Goal: Task Accomplishment & Management: Manage account settings

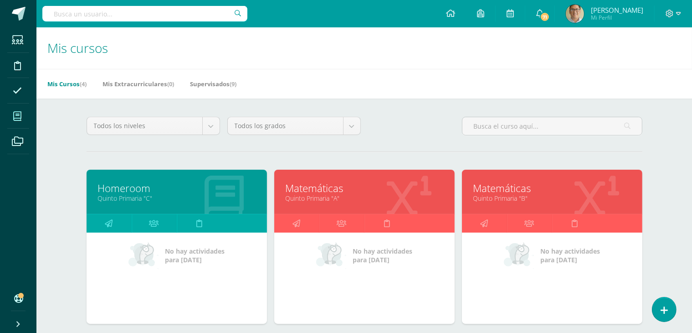
click at [196, 197] on link "Quinto Primaria "C"" at bounding box center [177, 198] width 158 height 9
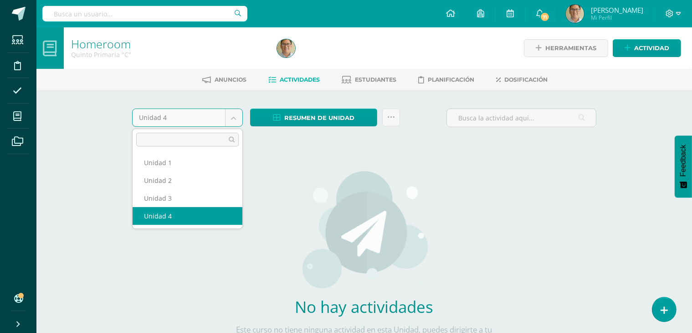
click at [240, 118] on body "Estudiantes Disciplina Asistencia Mis cursos Archivos Soporte Ayuda Reportar un…" at bounding box center [346, 196] width 692 height 392
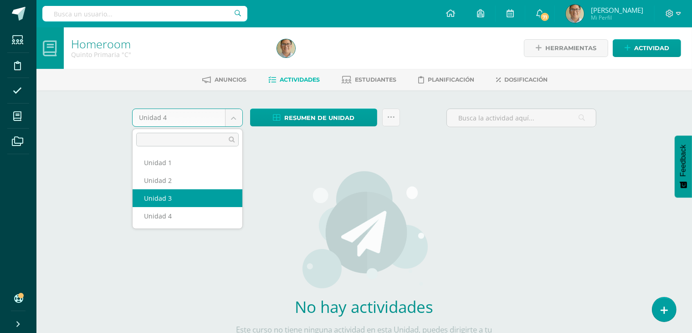
select select "Unidad 3"
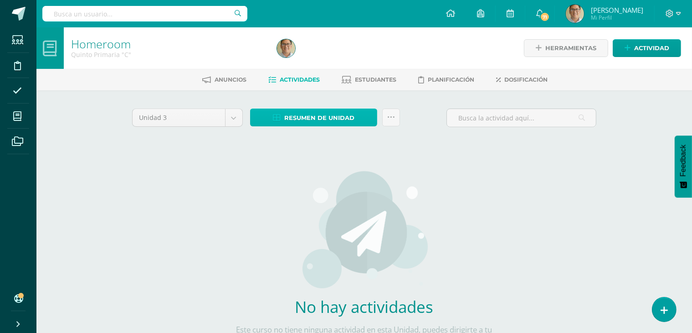
click at [315, 113] on span "Resumen de unidad" at bounding box center [319, 117] width 70 height 17
click at [345, 186] on img at bounding box center [364, 229] width 129 height 119
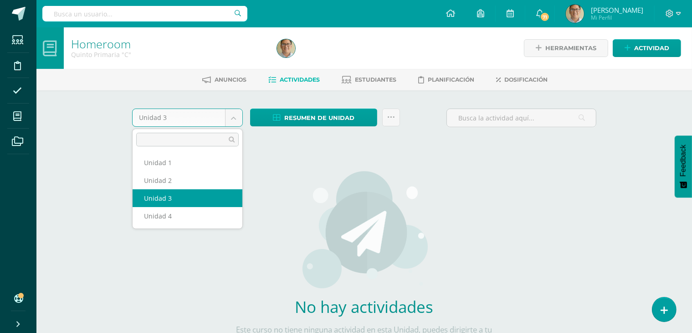
click at [230, 121] on body "Estudiantes Disciplina Asistencia Mis cursos Archivos Soporte Ayuda Reportar un…" at bounding box center [346, 196] width 692 height 392
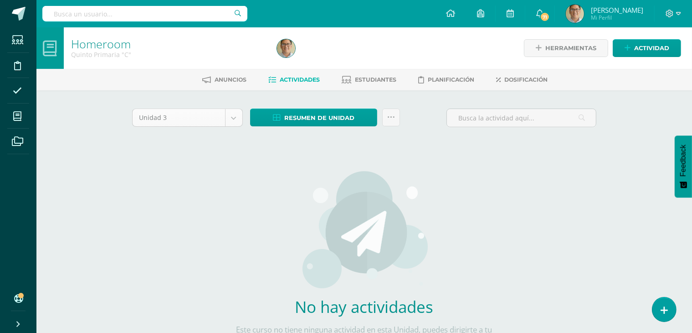
click at [230, 121] on body "Estudiantes Disciplina Asistencia Mis cursos Archivos Soporte Ayuda Reportar un…" at bounding box center [346, 196] width 692 height 392
click at [361, 75] on link "Estudiantes" at bounding box center [369, 79] width 55 height 15
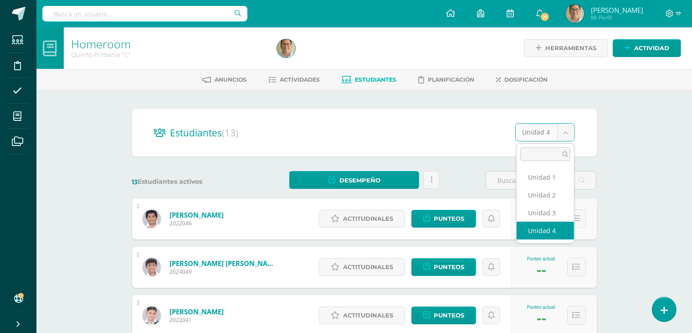
select select "/dashboard/teacher/section/5791/students/?unit=238152"
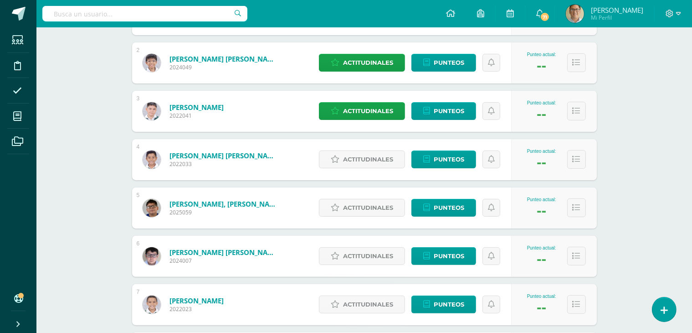
scroll to position [201, 0]
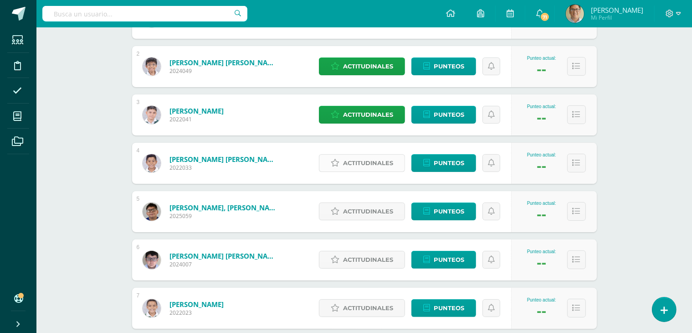
click at [356, 169] on span "Actitudinales" at bounding box center [368, 163] width 50 height 17
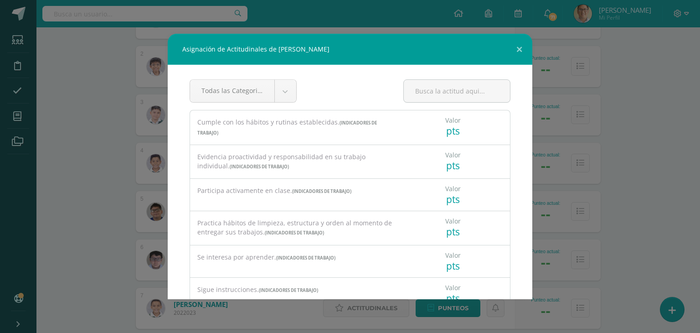
click at [599, 163] on div "Asignación de Actitudinales de José Gabriel Fuentes Mendoza Todas las Categoria…" at bounding box center [350, 166] width 693 height 265
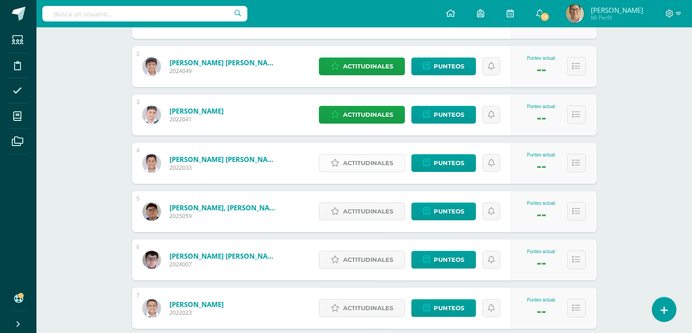
click at [374, 164] on span "Actitudinales" at bounding box center [368, 163] width 50 height 17
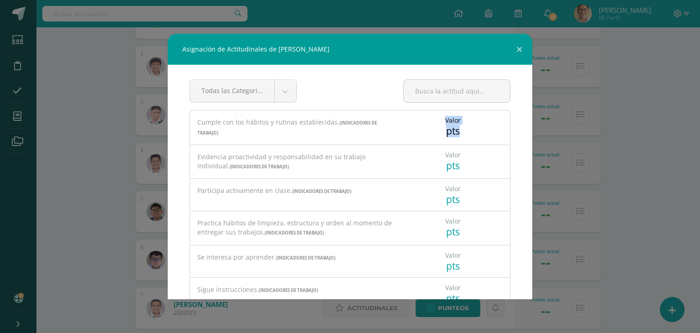
drag, startPoint x: 425, startPoint y: 121, endPoint x: 563, endPoint y: 135, distance: 138.8
click at [563, 135] on div "Asignación de Actitudinales de José Gabriel Fuentes Mendoza Todas las Categoria…" at bounding box center [350, 166] width 693 height 265
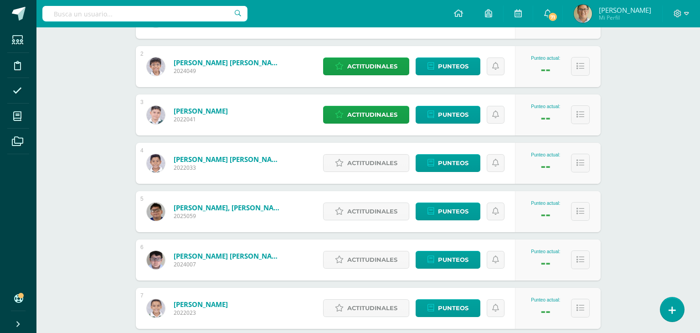
click at [563, 135] on div "Asignación de Actitudinales de José Gabriel Fuentes Mendoza Todas las Categoria…" at bounding box center [350, 166] width 693 height 265
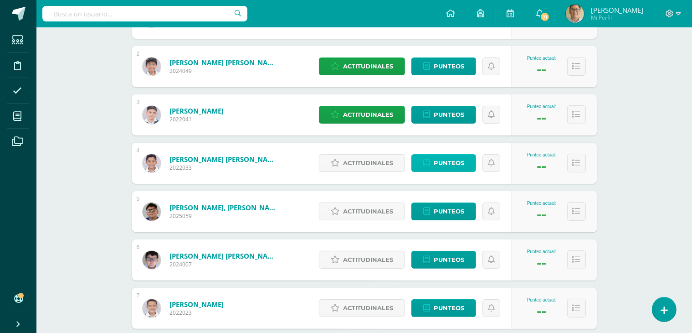
click at [454, 160] on span "Punteos" at bounding box center [449, 163] width 31 height 17
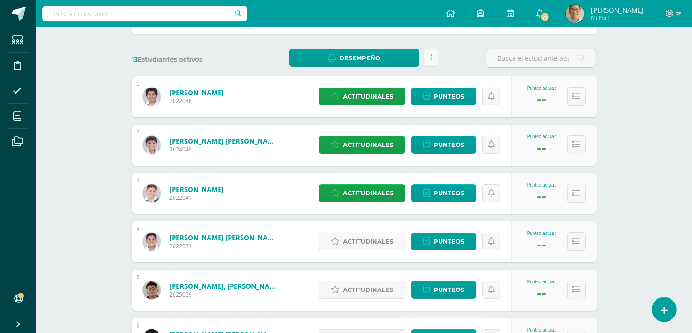
scroll to position [121, 0]
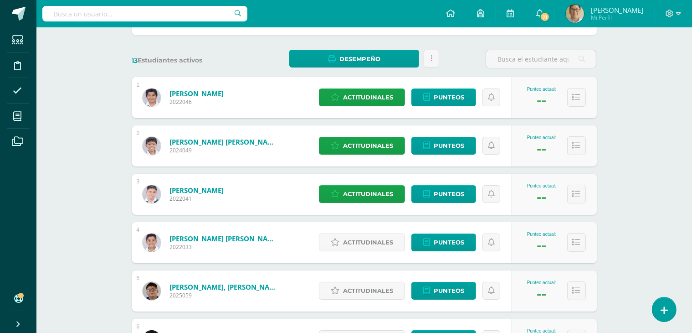
click at [543, 241] on div "--" at bounding box center [542, 245] width 10 height 17
click at [568, 240] on button at bounding box center [577, 242] width 19 height 19
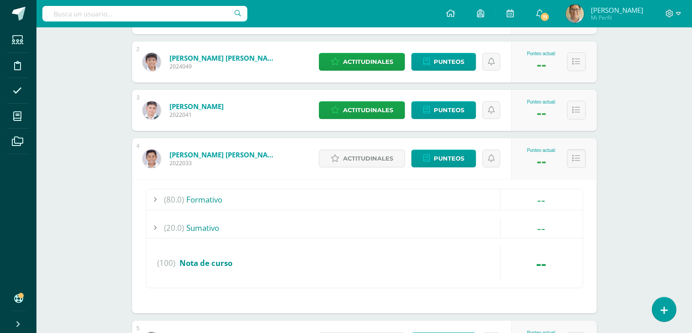
scroll to position [206, 0]
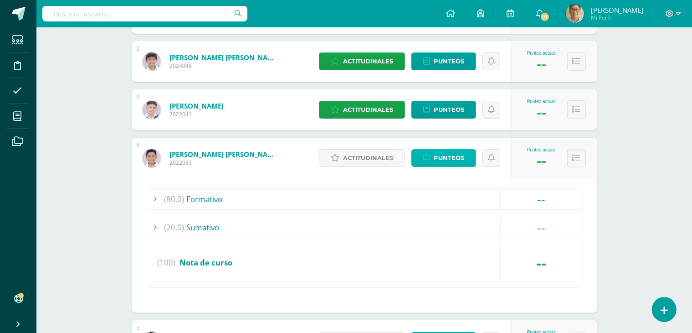
click at [452, 156] on span "Punteos" at bounding box center [449, 158] width 31 height 17
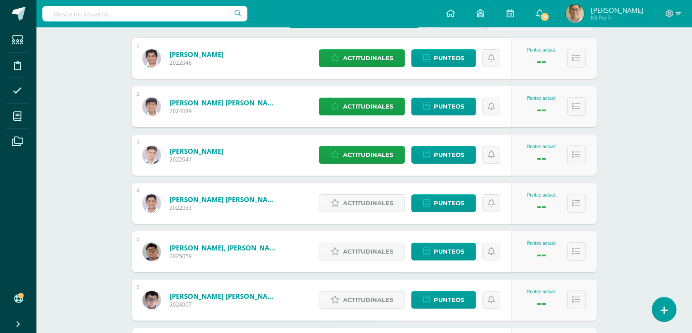
scroll to position [185, 0]
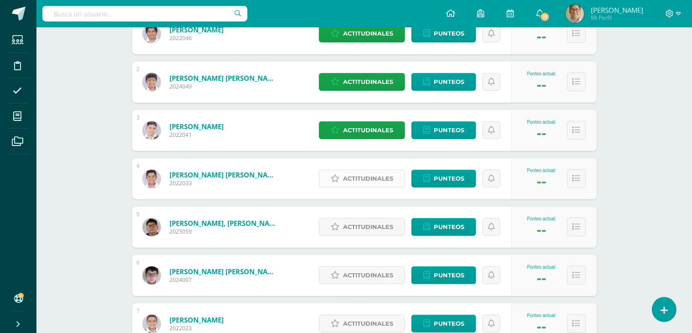
click at [354, 184] on span "Actitudinales" at bounding box center [368, 178] width 50 height 17
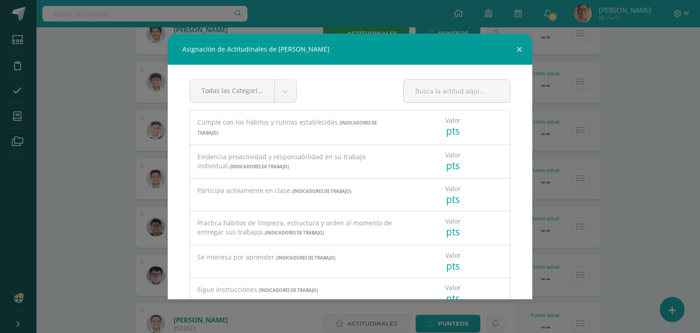
click at [445, 129] on div "pts" at bounding box center [452, 130] width 15 height 13
click at [431, 100] on input "text" at bounding box center [457, 91] width 106 height 22
click at [445, 123] on div "Valor" at bounding box center [452, 120] width 15 height 9
click at [277, 118] on div "Cumple con los hábitos y rutinas establecidas. (Indicadores de Trabajo)" at bounding box center [296, 128] width 199 height 20
click at [560, 150] on div "Asignación de Actitudinales de José Gabriel Fuentes Mendoza Todas las Categoria…" at bounding box center [350, 166] width 693 height 265
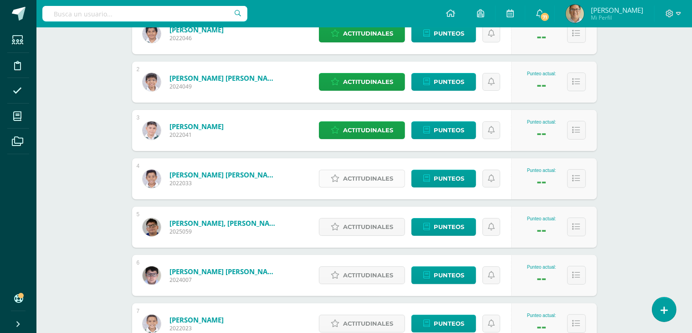
click at [374, 177] on span "Actitudinales" at bounding box center [368, 178] width 50 height 17
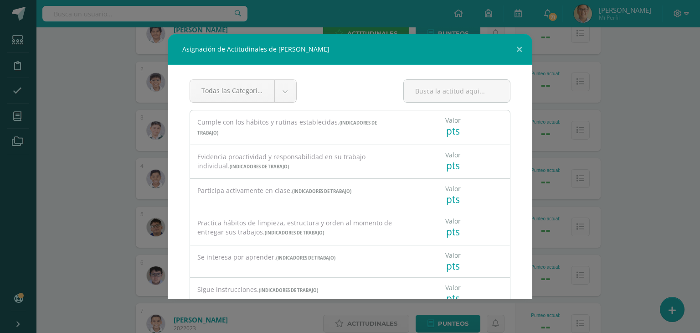
click at [581, 165] on div "Asignación de Actitudinales de José Gabriel Fuentes Mendoza Todas las Categoria…" at bounding box center [350, 166] width 693 height 265
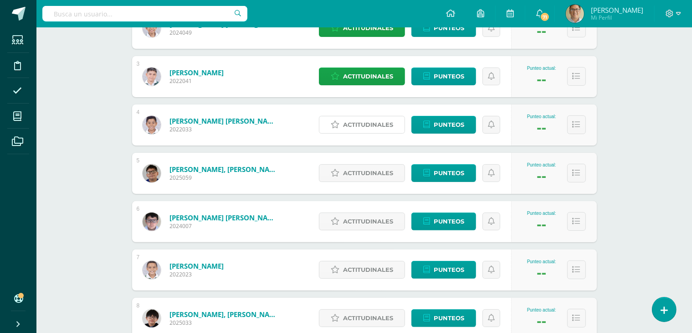
scroll to position [239, 0]
click at [368, 121] on span "Actitudinales" at bounding box center [368, 124] width 50 height 17
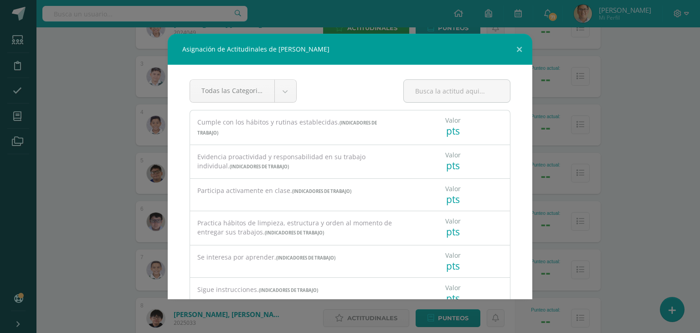
click at [419, 132] on div "Valor pts" at bounding box center [456, 123] width 99 height 27
click at [517, 51] on button at bounding box center [519, 49] width 26 height 31
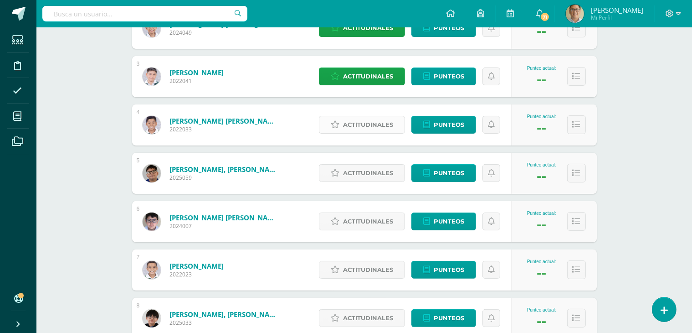
click at [349, 122] on span "Actitudinales" at bounding box center [368, 124] width 50 height 17
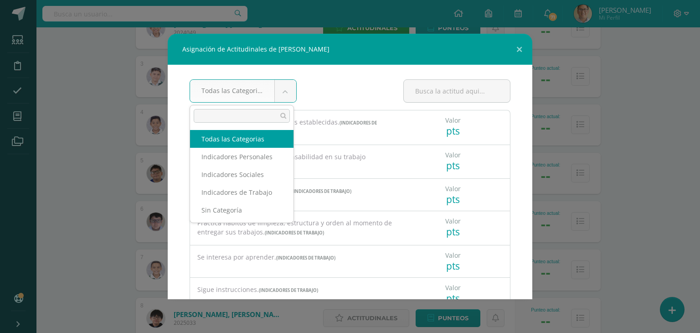
click at [280, 86] on body "Asignación de Actitudinales de José Gabriel Fuentes Mendoza Todas las Categoria…" at bounding box center [350, 201] width 700 height 880
click at [241, 92] on body "Asignación de Actitudinales de José Gabriel Fuentes Mendoza Todas las Categoria…" at bounding box center [350, 201] width 700 height 880
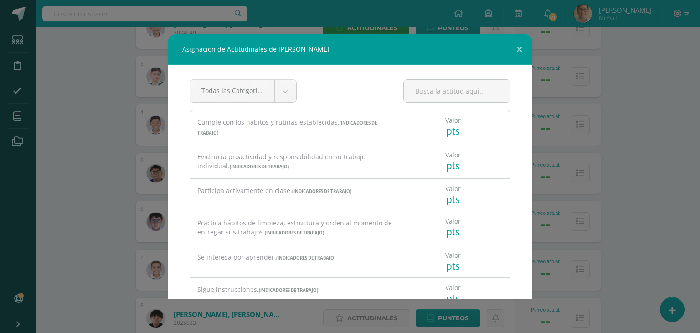
click at [439, 109] on body "Asignación de Actitudinales de José Gabriel Fuentes Mendoza Todas las Categoria…" at bounding box center [350, 201] width 700 height 880
click at [515, 47] on button at bounding box center [519, 49] width 26 height 31
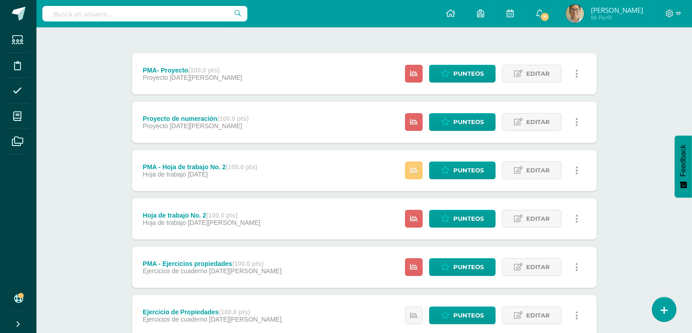
scroll to position [160, 0]
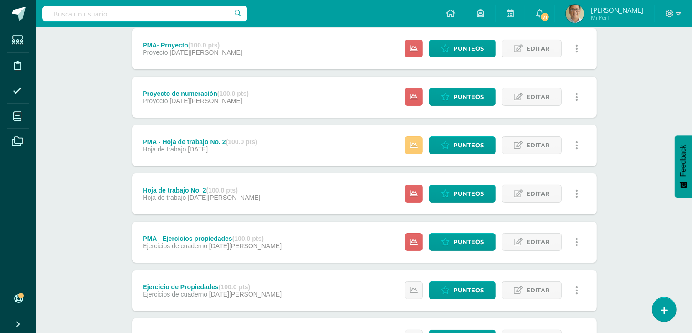
click at [417, 146] on icon at bounding box center [414, 145] width 8 height 8
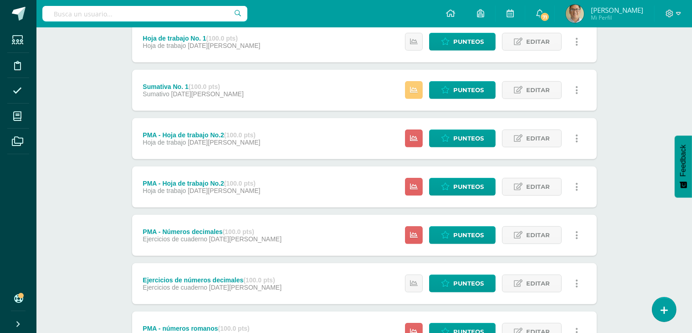
scroll to position [552, 0]
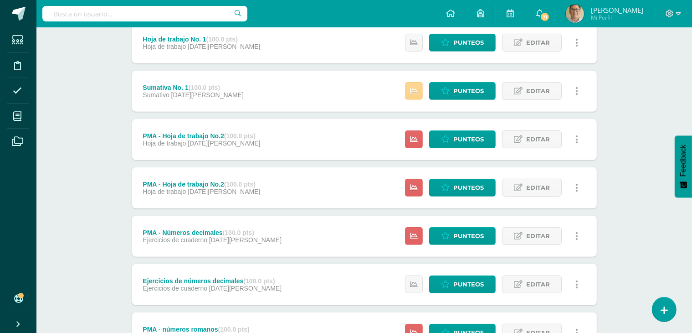
click at [416, 90] on icon at bounding box center [414, 91] width 8 height 8
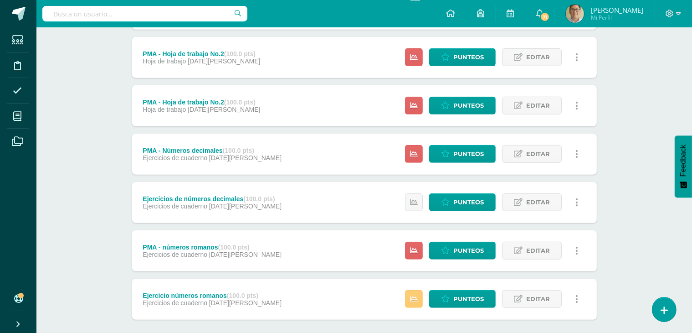
scroll to position [682, 0]
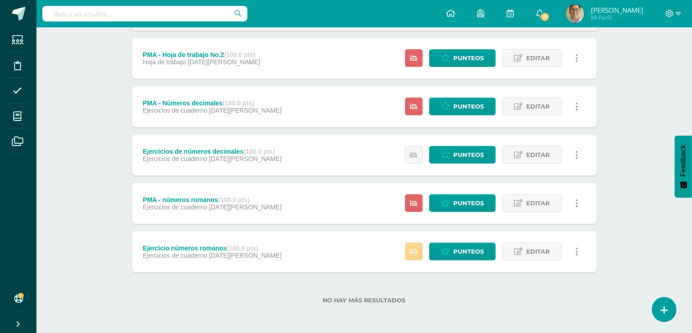
click at [421, 251] on link at bounding box center [414, 252] width 18 height 18
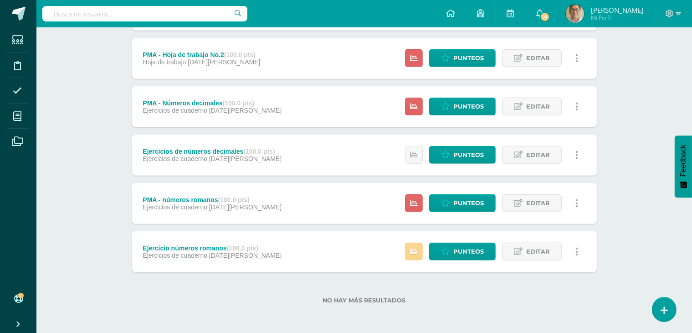
click at [415, 250] on icon at bounding box center [414, 252] width 8 height 8
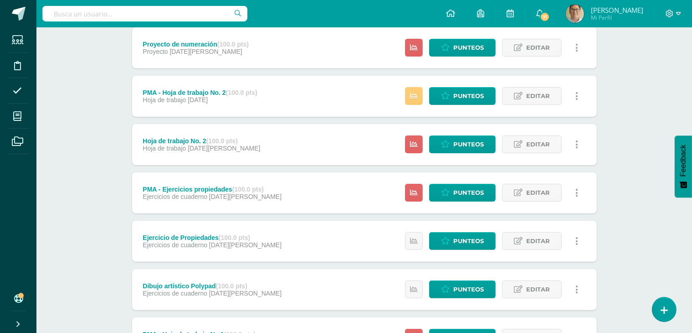
scroll to position [0, 0]
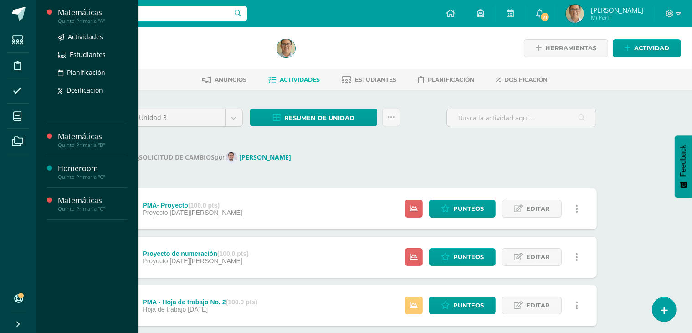
click at [88, 15] on div "Matemáticas" at bounding box center [92, 12] width 69 height 10
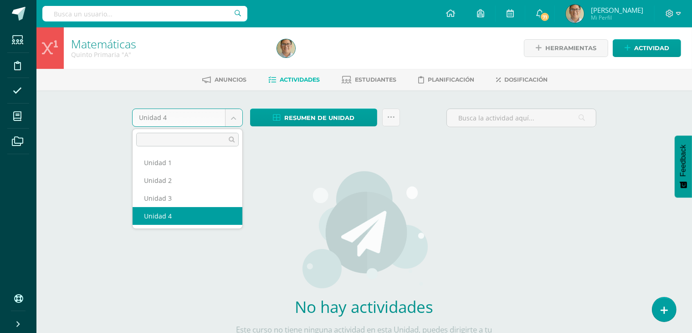
click at [237, 116] on body "Estudiantes Disciplina Asistencia Mis cursos Archivos Soporte Ayuda Reportar un…" at bounding box center [346, 196] width 692 height 392
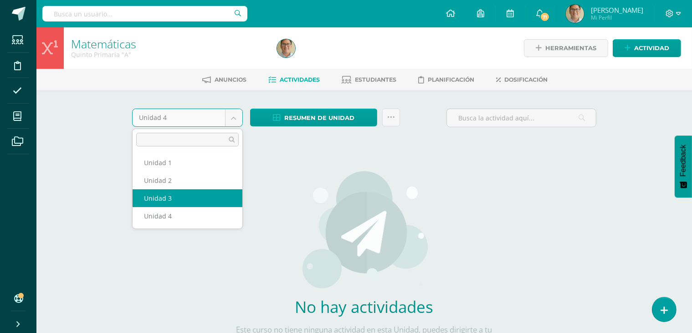
select select "Unidad 3"
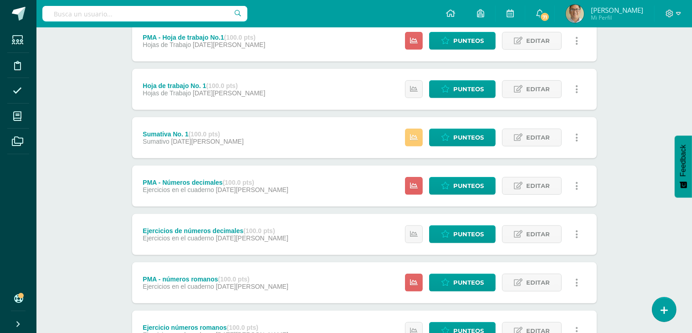
scroll to position [456, 0]
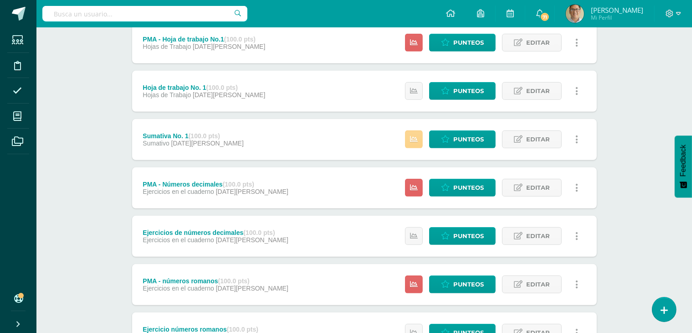
click at [417, 139] on icon at bounding box center [414, 139] width 8 height 8
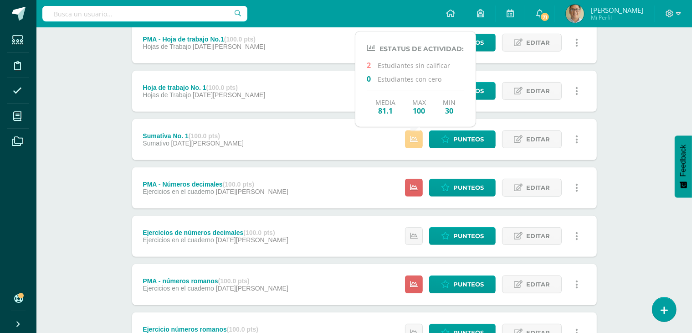
click at [417, 139] on icon at bounding box center [414, 139] width 8 height 8
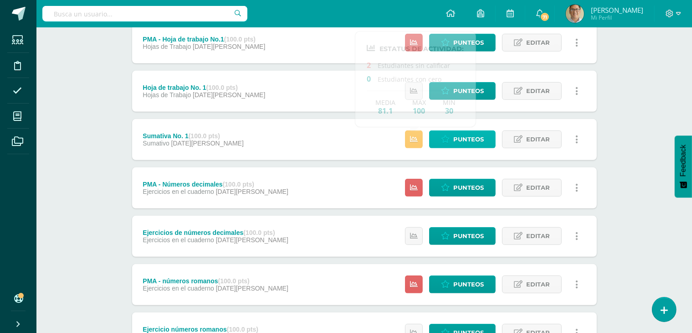
click at [466, 139] on span "Punteos" at bounding box center [469, 139] width 31 height 17
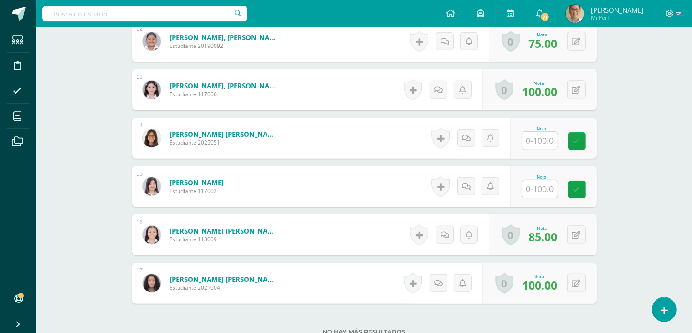
scroll to position [826, 0]
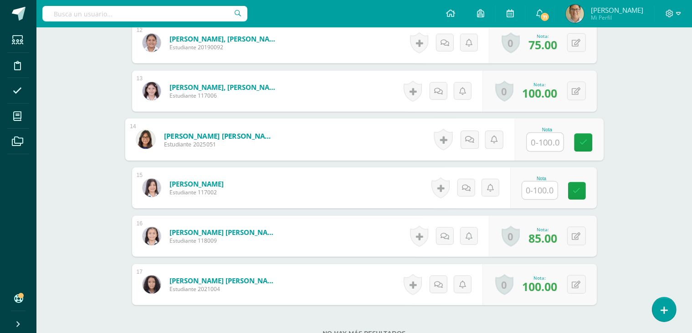
click at [533, 146] on input "text" at bounding box center [545, 142] width 36 height 18
type input "90"
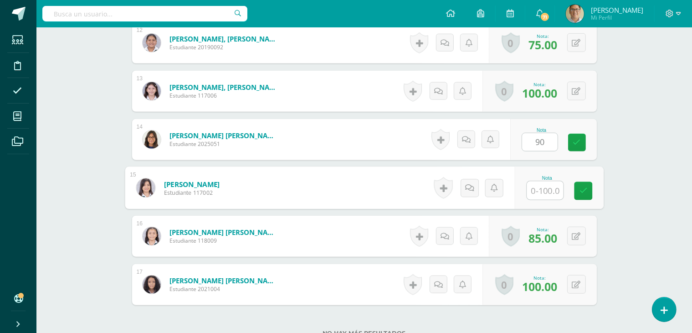
click at [543, 184] on input "text" at bounding box center [545, 190] width 36 height 18
type input "70"
click at [589, 195] on link at bounding box center [583, 191] width 18 height 18
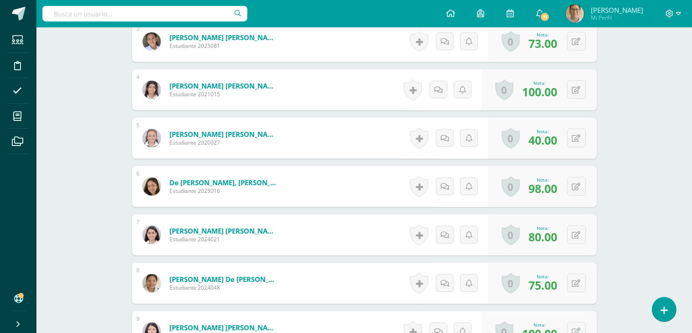
scroll to position [0, 0]
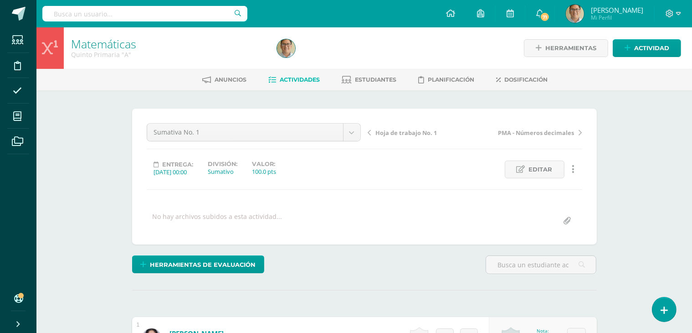
click at [56, 49] on icon at bounding box center [50, 48] width 16 height 16
click at [98, 55] on div "Quinto Primaria "A"" at bounding box center [168, 54] width 195 height 9
click at [102, 43] on link "Matemáticas" at bounding box center [103, 43] width 65 height 15
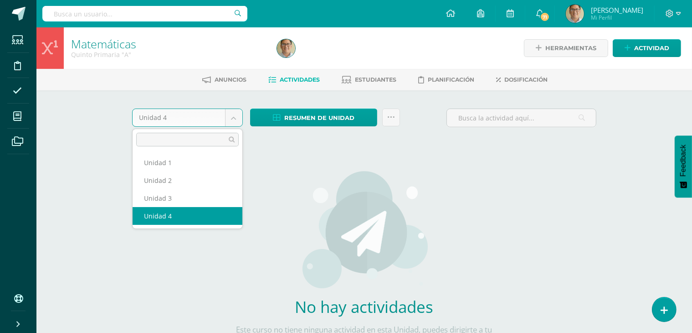
click at [237, 123] on body "Estudiantes Disciplina Asistencia Mis cursos Archivos Soporte Ayuda Reportar un…" at bounding box center [346, 196] width 692 height 392
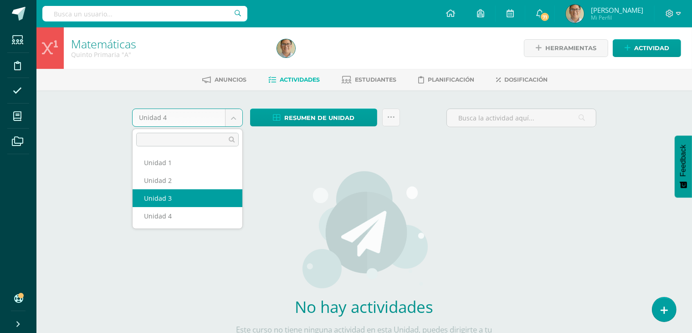
select select "Unidad 3"
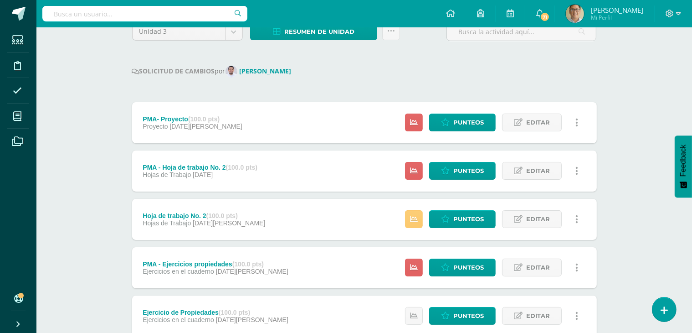
scroll to position [80, 0]
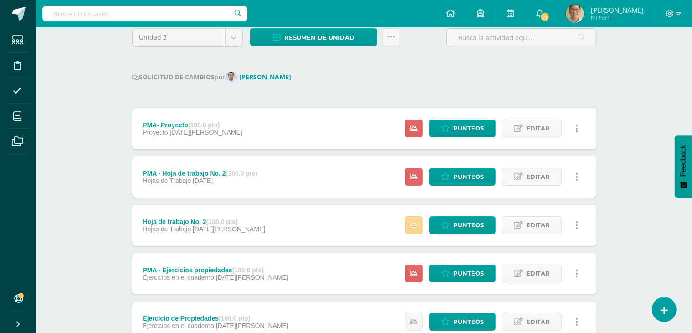
click at [416, 227] on icon at bounding box center [414, 225] width 8 height 8
click at [418, 233] on link at bounding box center [414, 225] width 18 height 18
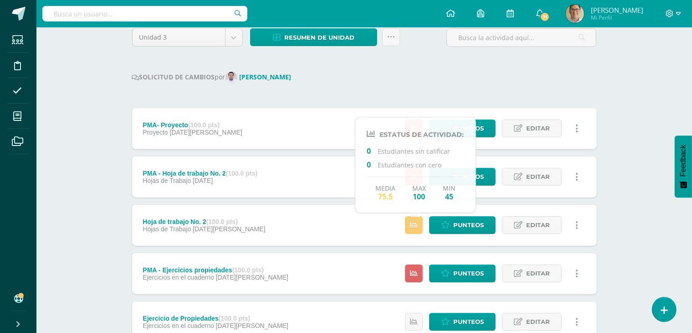
click at [356, 227] on div "Hoja de trabajo No. 2 (100.0 pts) Hojas de Trabajo 09 de Julio Punteos Editar H…" at bounding box center [364, 225] width 465 height 41
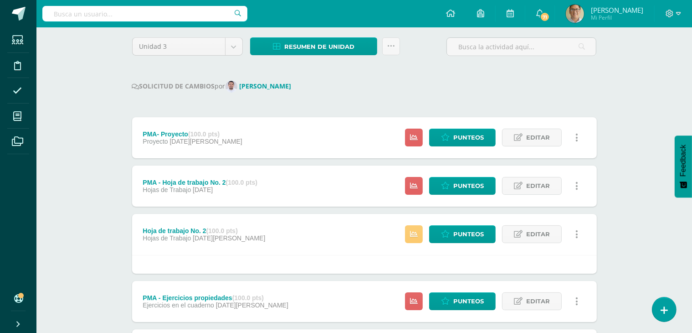
scroll to position [71, 0]
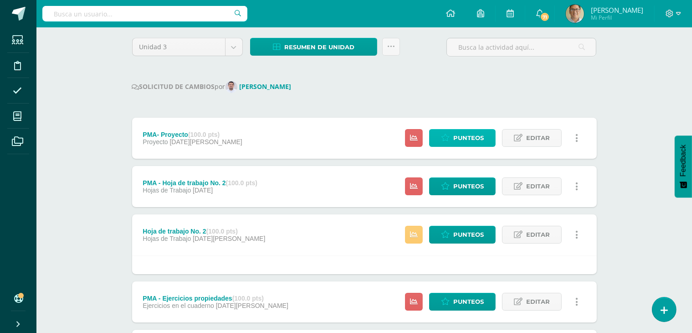
click at [468, 141] on span "Punteos" at bounding box center [469, 137] width 31 height 17
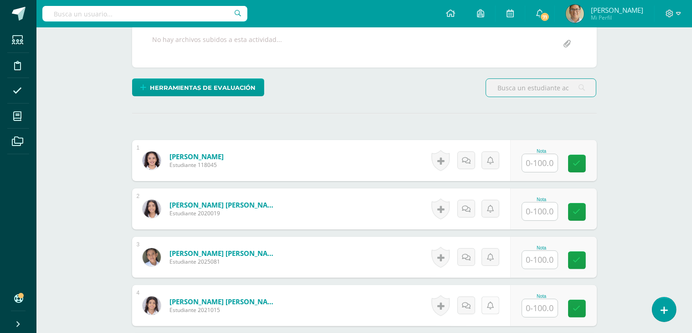
scroll to position [177, 0]
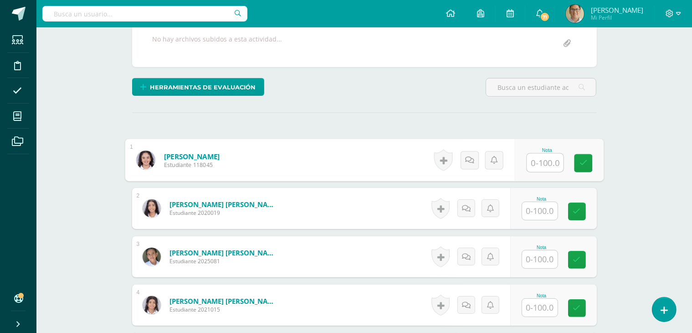
click at [534, 162] on input "text" at bounding box center [545, 163] width 36 height 18
type input "100"
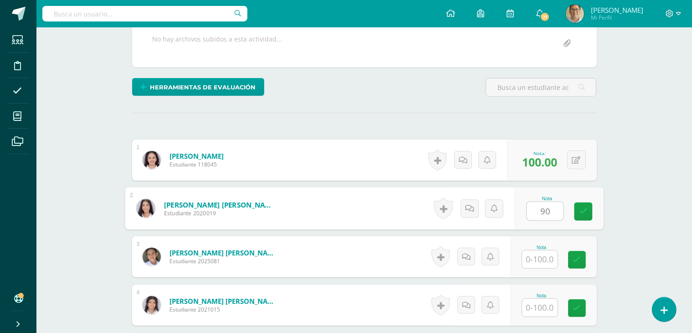
type input "90"
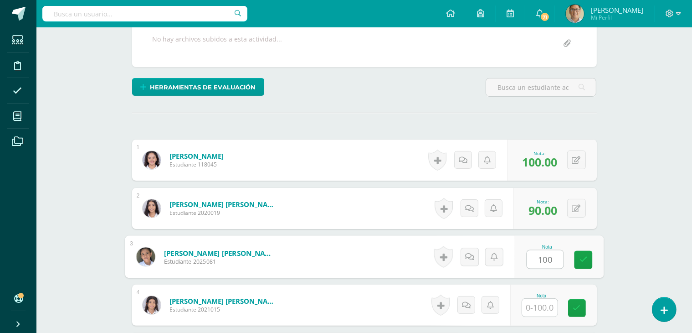
type input "100"
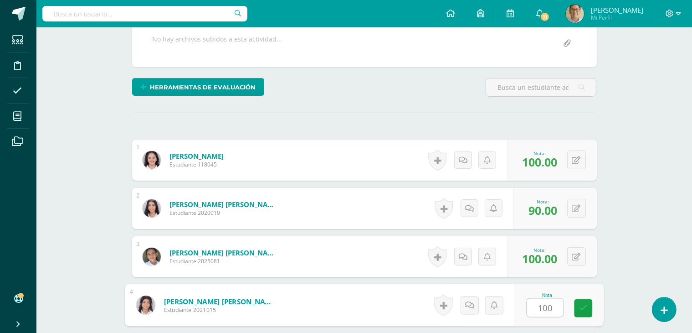
type input "100"
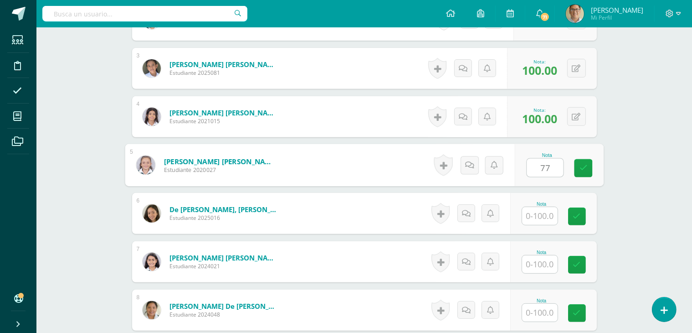
type input "77"
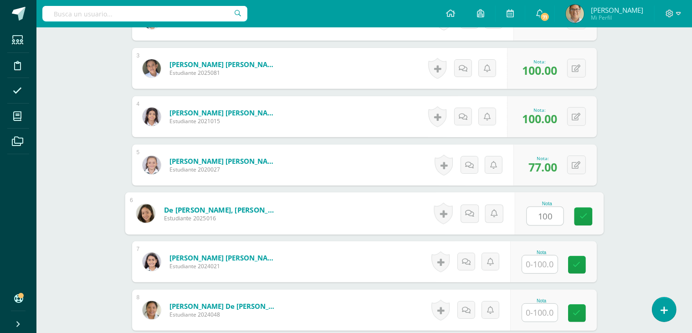
type input "100"
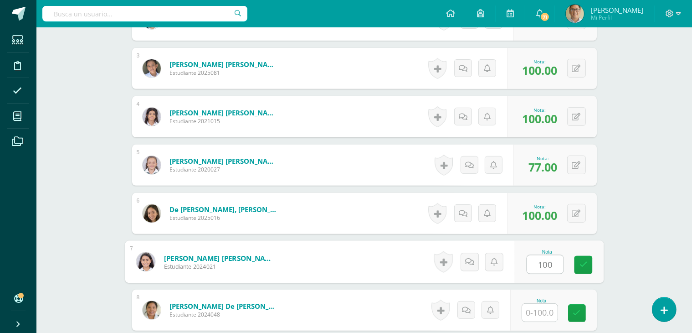
type input "100"
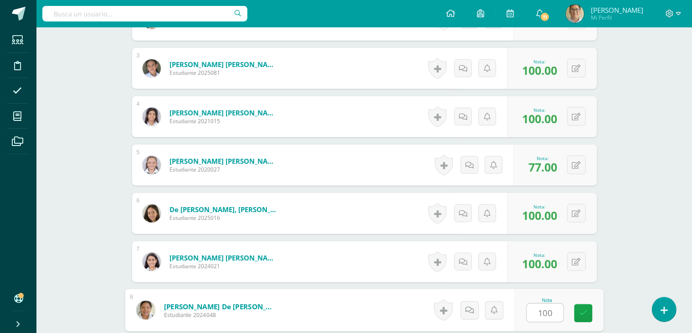
type input "100"
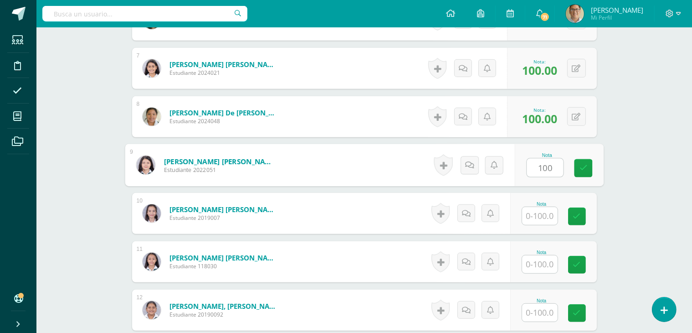
type input "100"
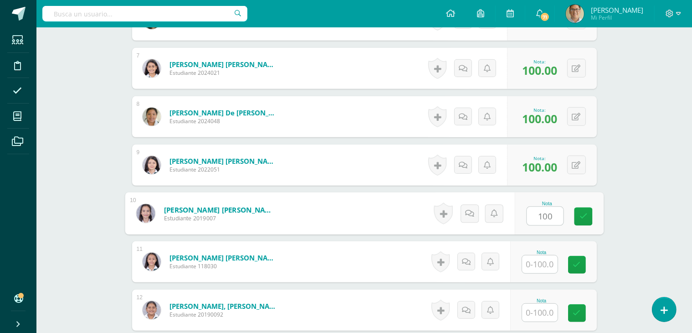
type input "100"
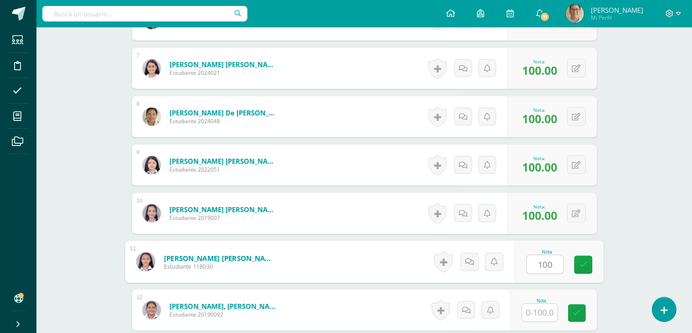
type input "100"
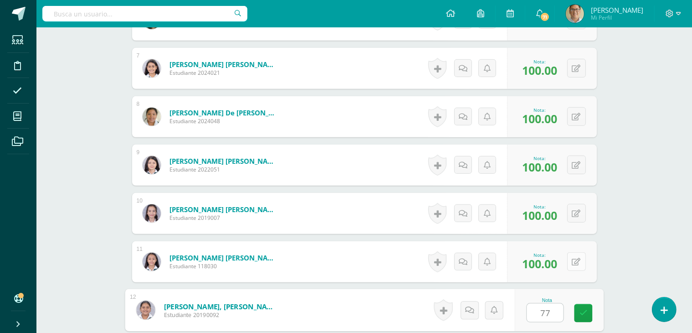
type input "77"
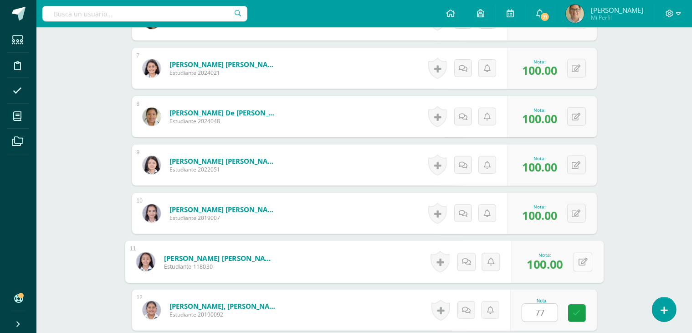
click at [574, 255] on button at bounding box center [582, 261] width 19 height 19
type input "77"
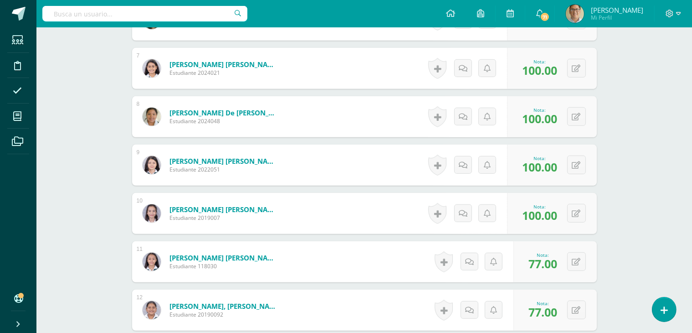
click at [537, 307] on span "77.00" at bounding box center [543, 311] width 29 height 15
click at [577, 310] on button at bounding box center [582, 309] width 19 height 19
type input "100"
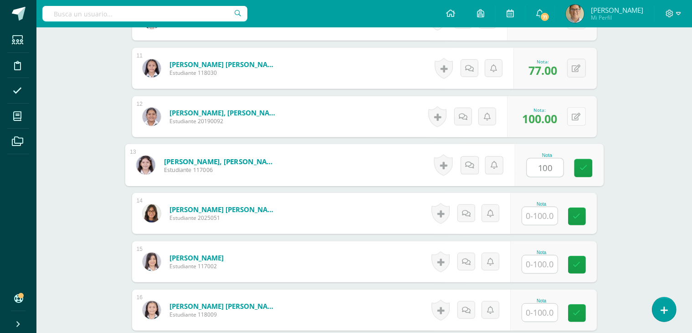
type input "100"
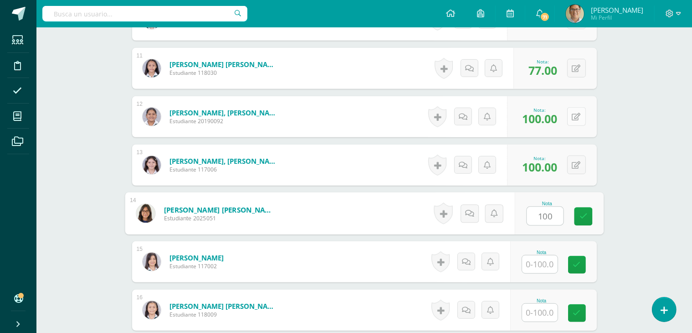
type input "100"
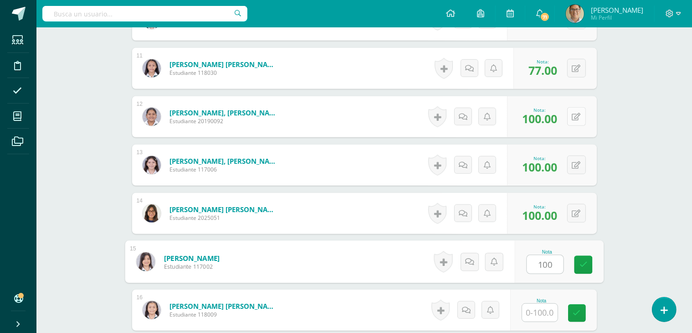
type input "100"
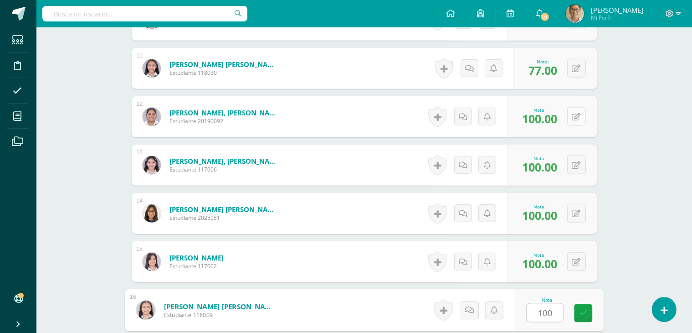
type input "100"
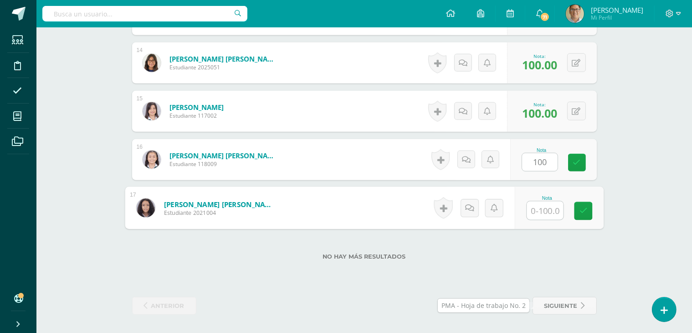
type input "1"
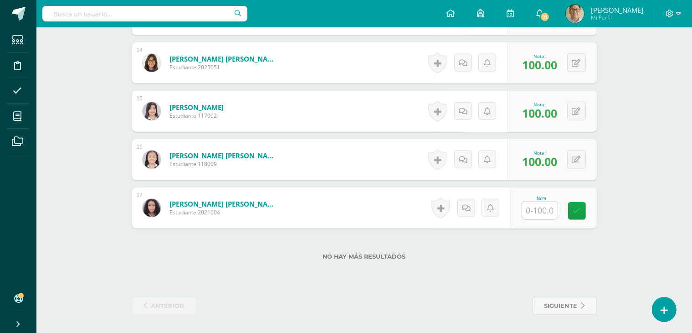
click at [545, 204] on input "text" at bounding box center [545, 210] width 36 height 18
type input "100"
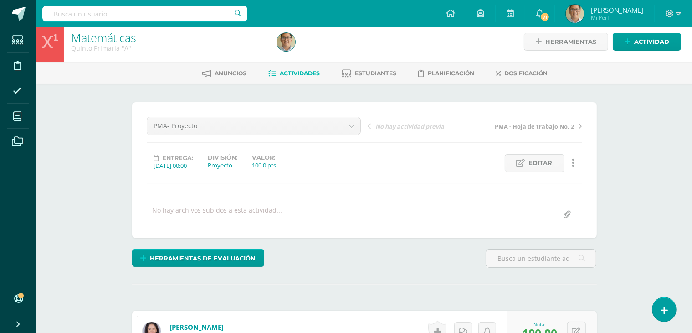
scroll to position [0, 0]
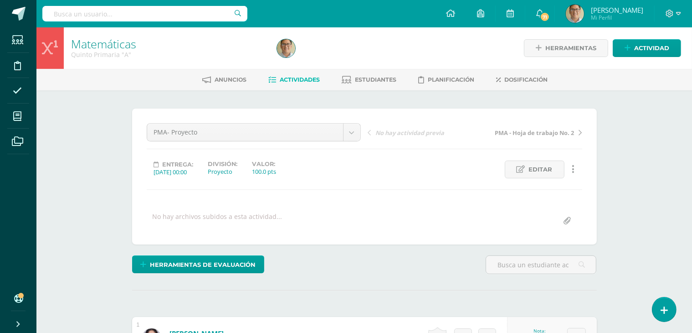
click at [292, 80] on span "Actividades" at bounding box center [300, 79] width 40 height 7
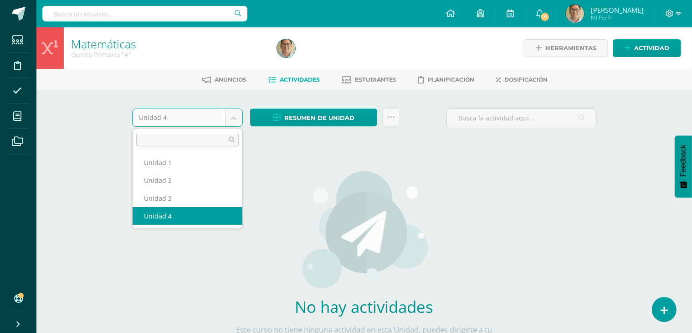
click at [241, 124] on body "Estudiantes Disciplina Asistencia Mis cursos Archivos Soporte Ayuda Reportar un…" at bounding box center [346, 196] width 692 height 392
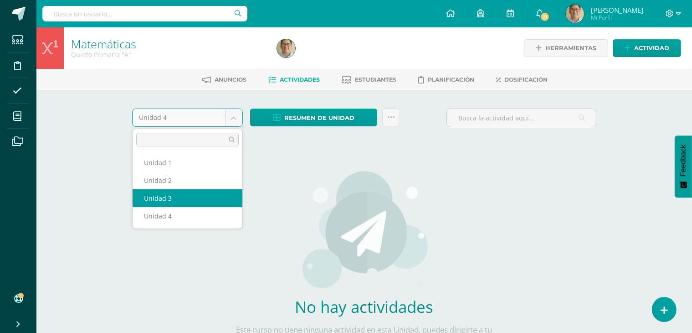
select select "Unidad 3"
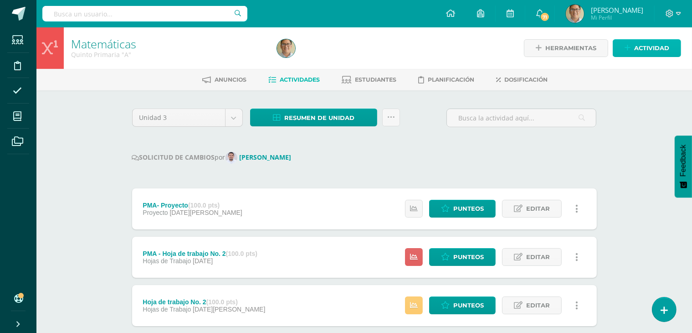
click at [661, 46] on span "Actividad" at bounding box center [652, 48] width 35 height 17
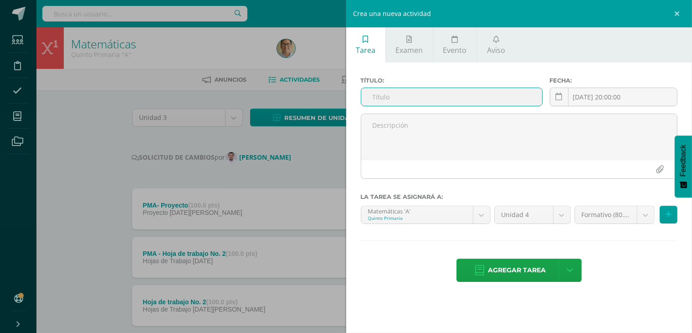
click at [410, 96] on input "text" at bounding box center [451, 97] width 181 height 18
type input "PMA -Dibujo de Polypad"
click at [558, 98] on icon at bounding box center [559, 97] width 7 height 8
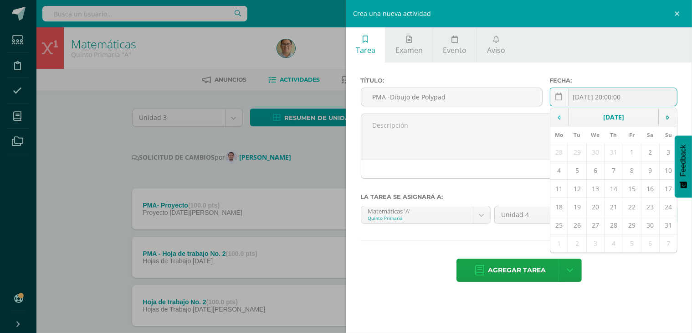
click at [558, 120] on icon at bounding box center [559, 117] width 3 height 6
click at [597, 187] on td "16" at bounding box center [596, 189] width 18 height 18
type input "2025-07-16"
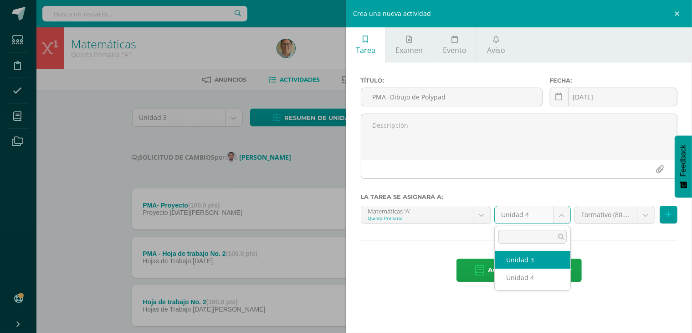
select select "237697"
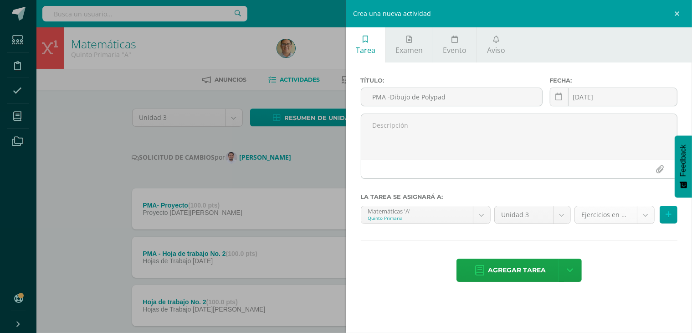
click at [505, 271] on span "Agregar tarea" at bounding box center [517, 270] width 58 height 22
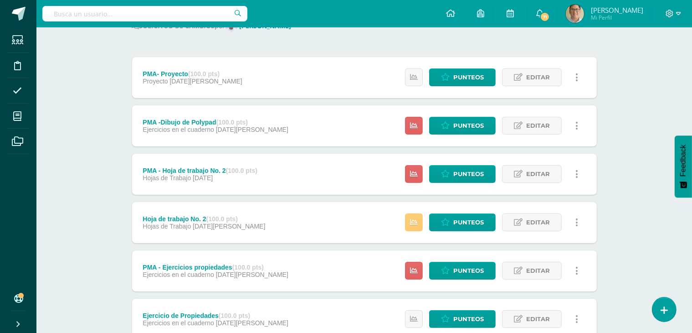
scroll to position [131, 0]
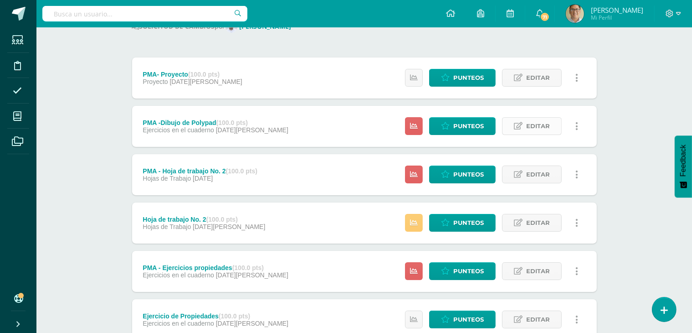
click at [532, 126] on span "Editar" at bounding box center [538, 126] width 24 height 17
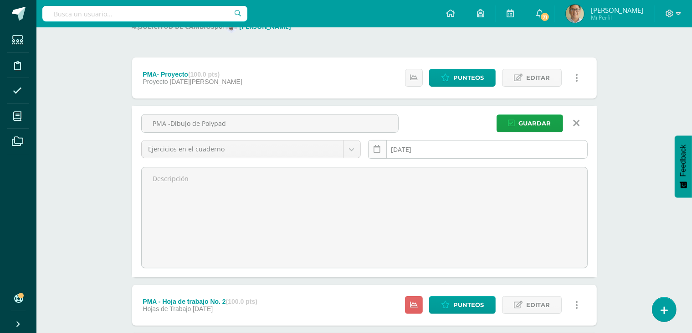
click at [382, 152] on link at bounding box center [377, 149] width 19 height 19
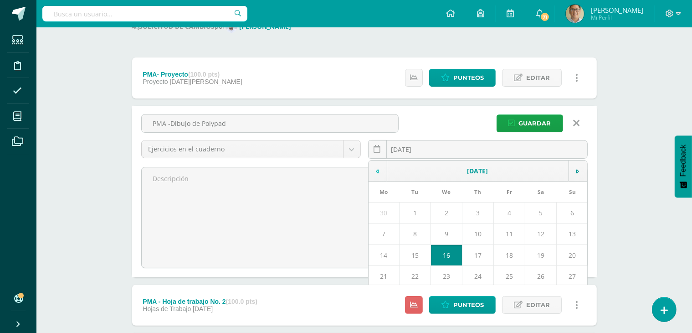
click at [379, 166] on td at bounding box center [378, 170] width 19 height 21
click at [390, 266] on td "16" at bounding box center [384, 275] width 31 height 21
type input "[DATE]"
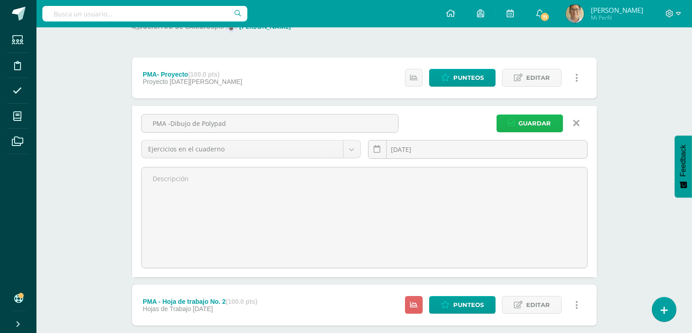
click at [528, 121] on span "Guardar" at bounding box center [535, 123] width 32 height 17
click at [531, 124] on span "Guardar" at bounding box center [535, 123] width 32 height 17
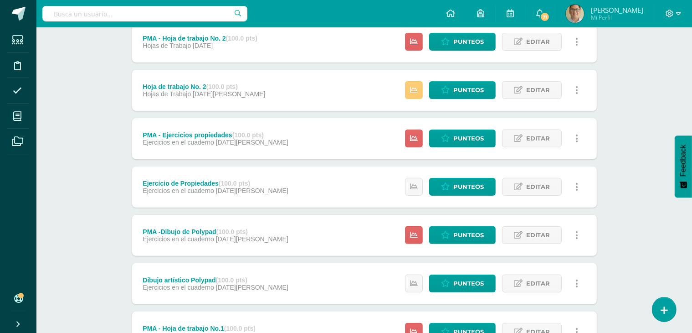
scroll to position [215, 0]
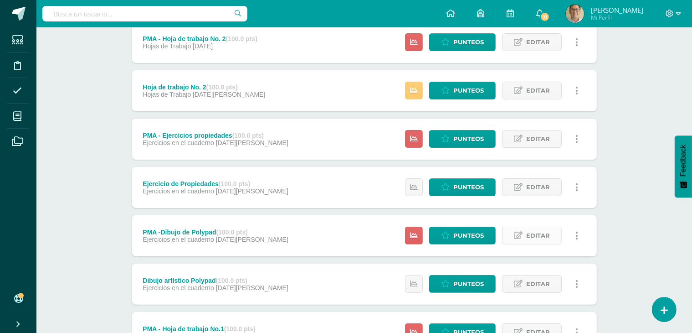
click at [549, 234] on span "Editar" at bounding box center [538, 235] width 24 height 17
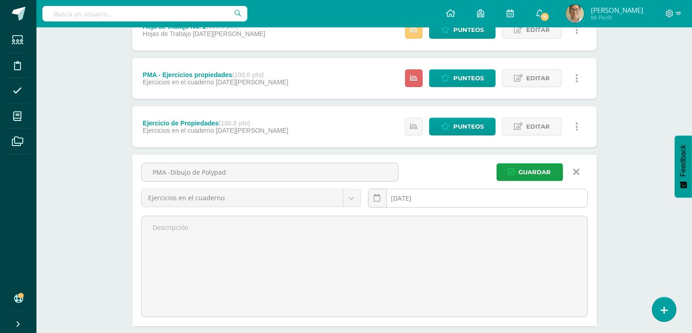
scroll to position [275, 0]
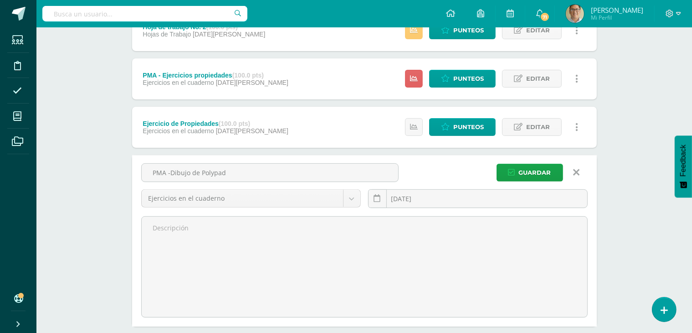
click at [619, 156] on div "Matemáticas Quinto Primaria "A" Herramientas Detalle de asistencias Actividad A…" at bounding box center [364, 262] width 656 height 1021
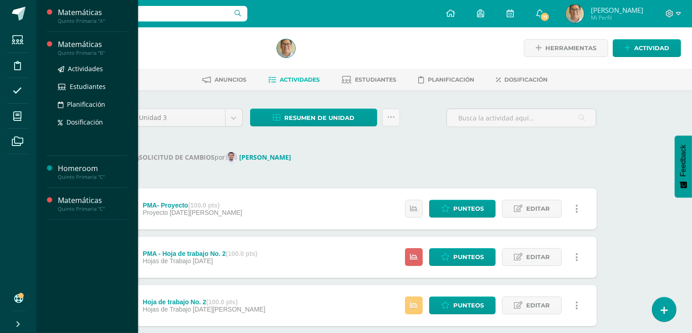
click at [78, 41] on div "Matemáticas" at bounding box center [92, 44] width 69 height 10
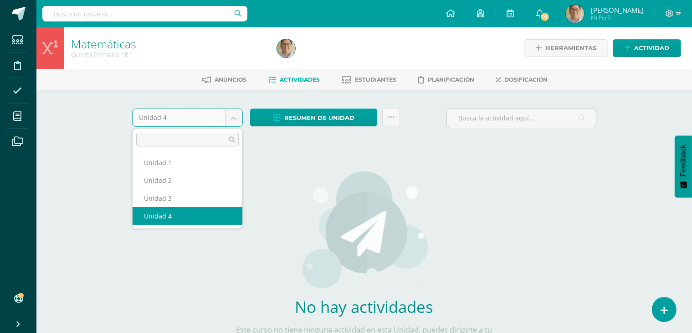
click at [241, 118] on body "Estudiantes Disciplina Asistencia Mis cursos Archivos Soporte Ayuda Reportar un…" at bounding box center [346, 196] width 692 height 392
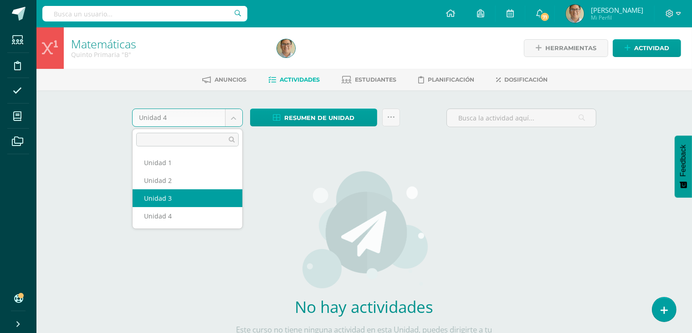
select select "Unidad 3"
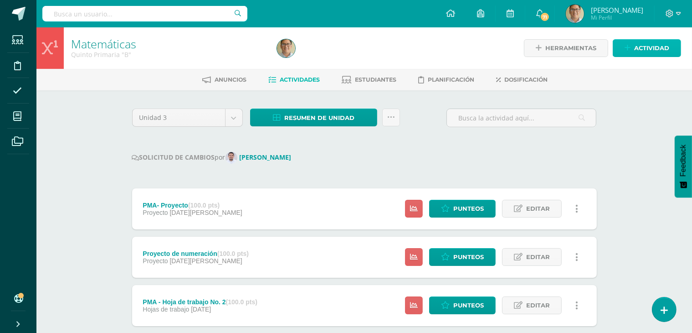
click at [663, 46] on span "Actividad" at bounding box center [652, 48] width 35 height 17
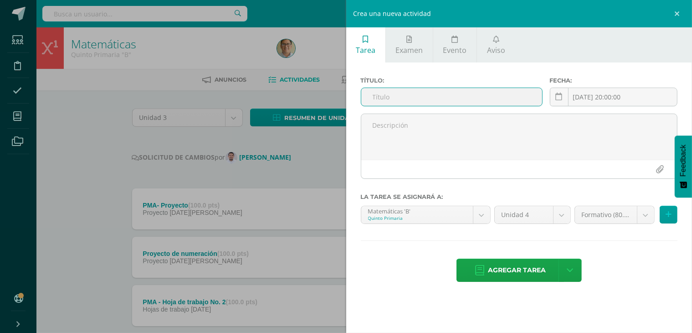
click at [408, 91] on input "text" at bounding box center [451, 97] width 181 height 18
type input "PMA - Dibujo polypad"
click at [557, 99] on icon at bounding box center [559, 97] width 7 height 8
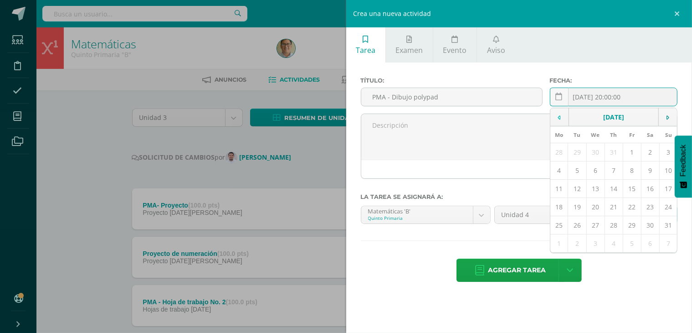
click at [554, 119] on td at bounding box center [560, 117] width 19 height 18
click at [558, 205] on td "16" at bounding box center [560, 207] width 18 height 18
type input "2025-06-16"
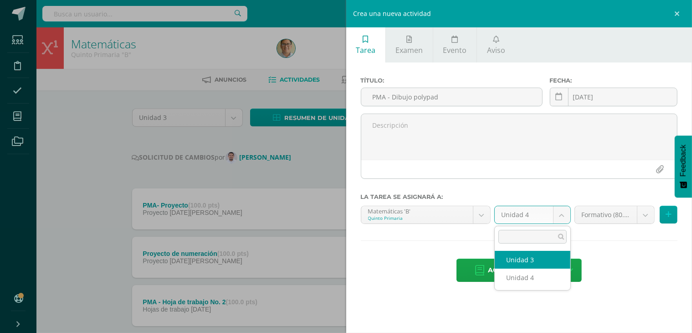
select select "237892"
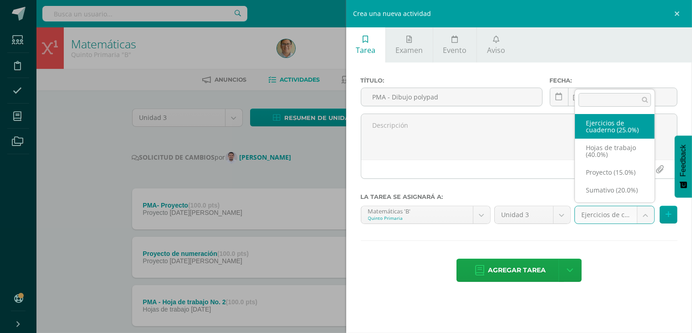
select select "256648"
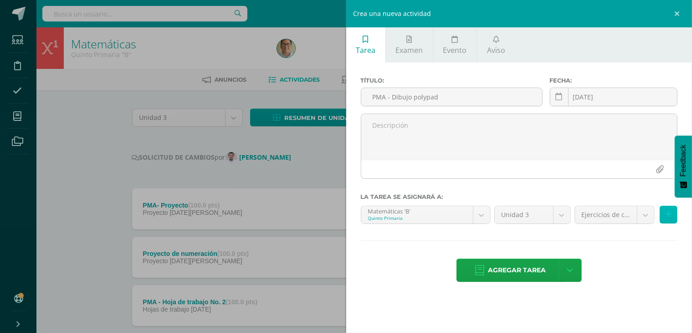
click at [669, 212] on icon at bounding box center [669, 215] width 6 height 8
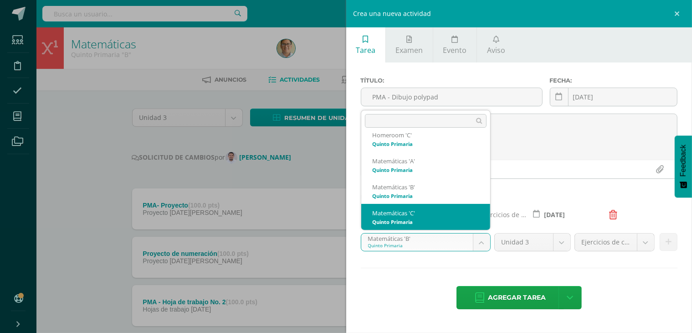
select select "238080"
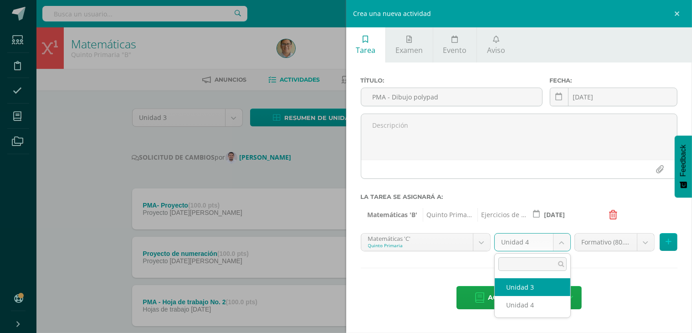
select select "238087"
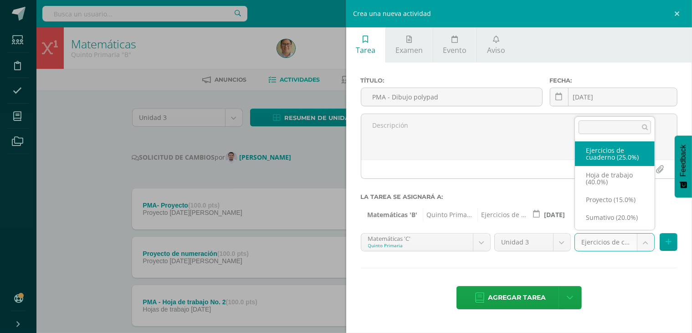
select select "238088"
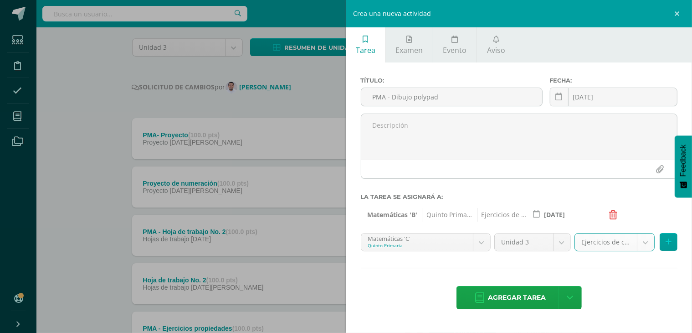
scroll to position [71, 0]
click at [669, 237] on button at bounding box center [669, 242] width 18 height 18
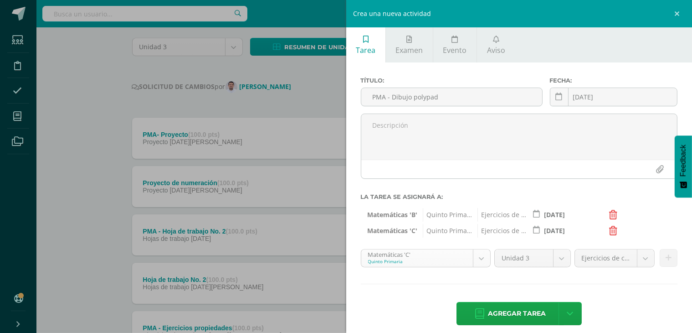
scroll to position [8, 0]
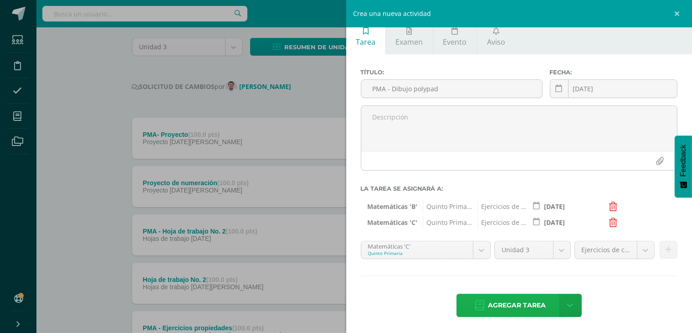
click at [497, 302] on span "Agregar tarea" at bounding box center [517, 305] width 58 height 22
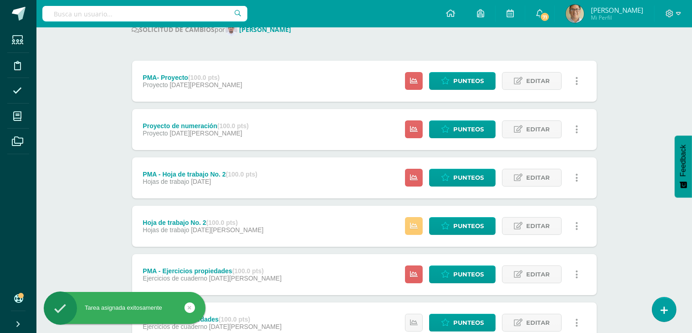
scroll to position [180, 0]
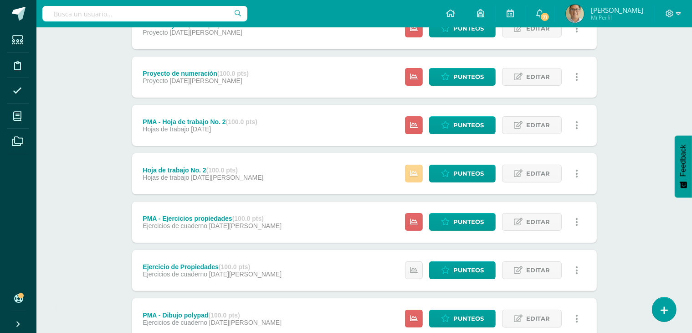
click at [414, 176] on icon at bounding box center [414, 174] width 8 height 8
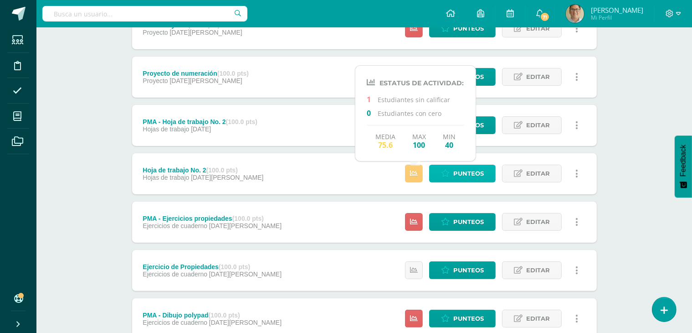
click at [441, 175] on link "Punteos" at bounding box center [462, 174] width 67 height 18
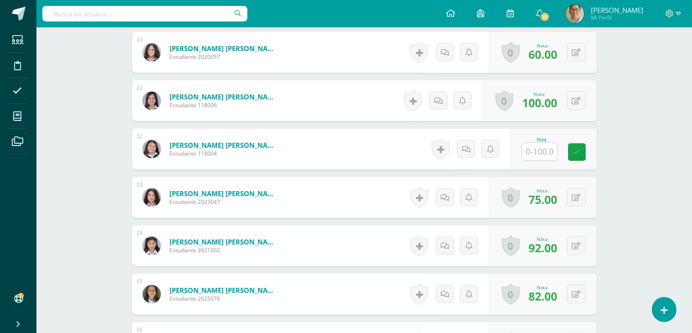
scroll to position [719, 0]
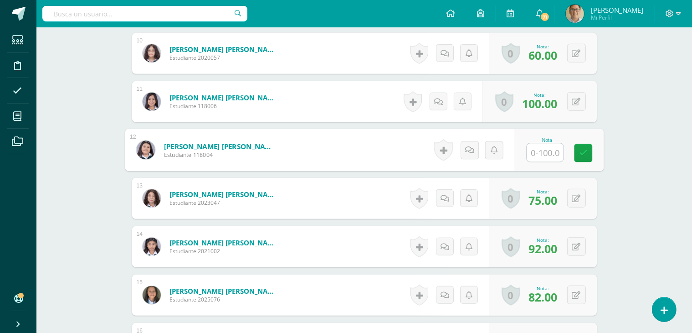
click at [536, 153] on input "text" at bounding box center [545, 153] width 36 height 18
type input "67"
click at [580, 150] on icon at bounding box center [583, 153] width 8 height 8
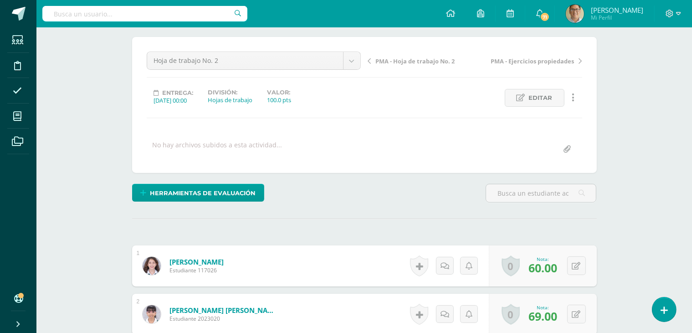
scroll to position [0, 0]
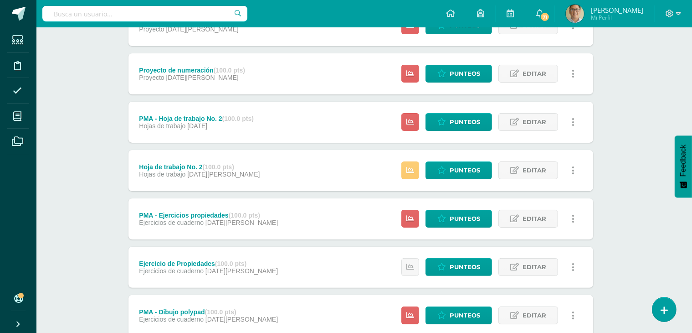
scroll to position [182, 4]
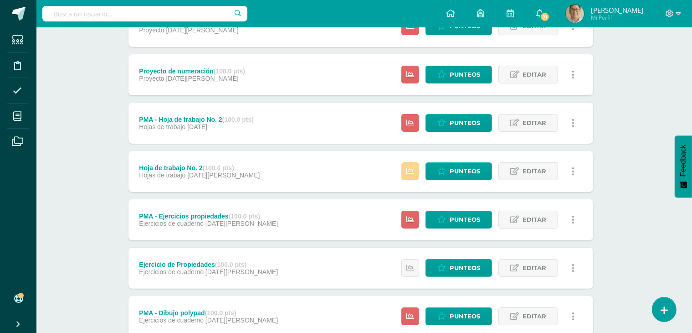
click at [414, 171] on icon at bounding box center [411, 171] width 8 height 8
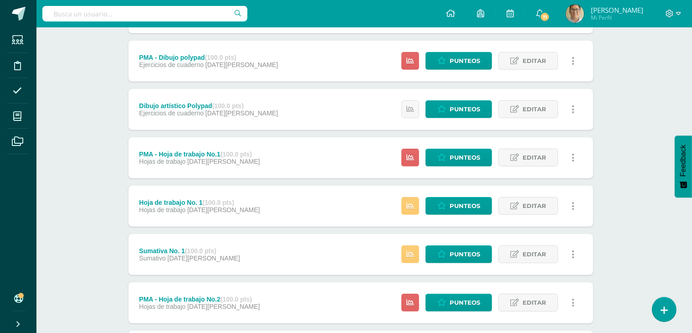
scroll to position [479, 4]
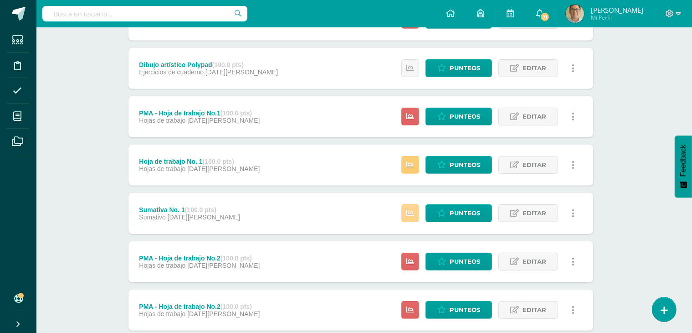
click at [418, 213] on link at bounding box center [411, 213] width 18 height 18
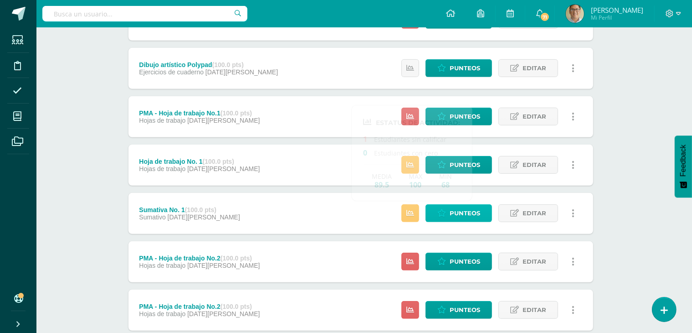
click at [473, 214] on span "Punteos" at bounding box center [465, 213] width 31 height 17
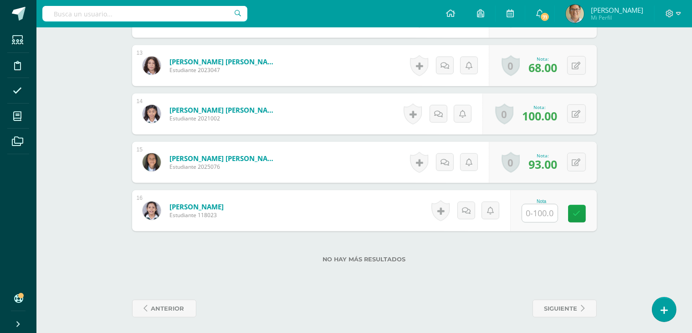
scroll to position [854, 0]
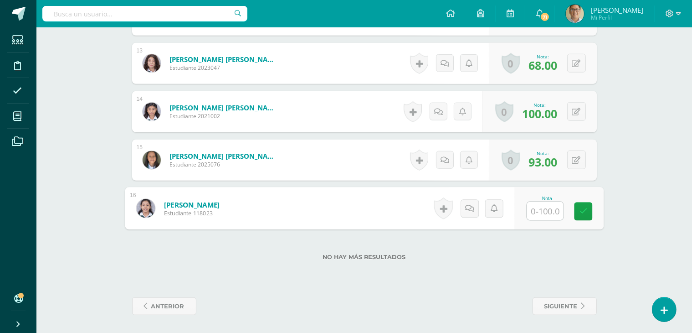
click at [540, 214] on input "text" at bounding box center [545, 211] width 36 height 18
type input "67"
click at [583, 218] on link at bounding box center [583, 211] width 18 height 18
click at [578, 301] on span "siguiente" at bounding box center [561, 306] width 33 height 17
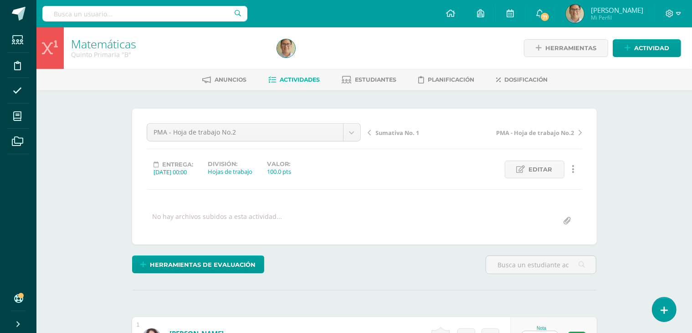
click at [294, 77] on span "Actividades" at bounding box center [300, 79] width 40 height 7
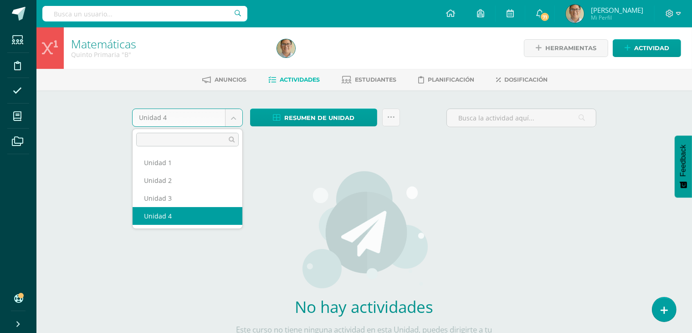
click at [234, 124] on body "Estudiantes Disciplina Asistencia Mis cursos Archivos Soporte Ayuda Reportar un…" at bounding box center [346, 196] width 692 height 392
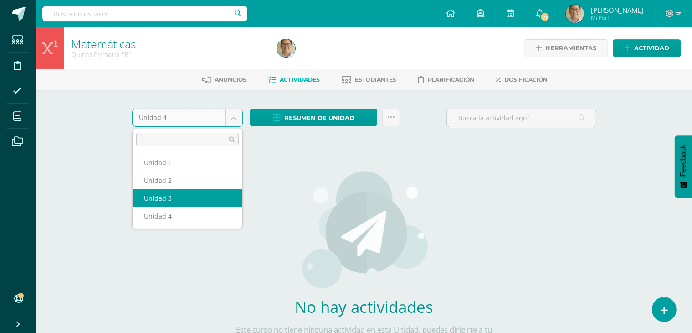
select select "Unidad 3"
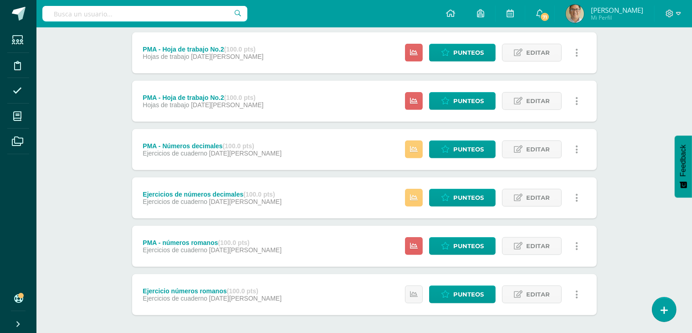
scroll to position [731, 0]
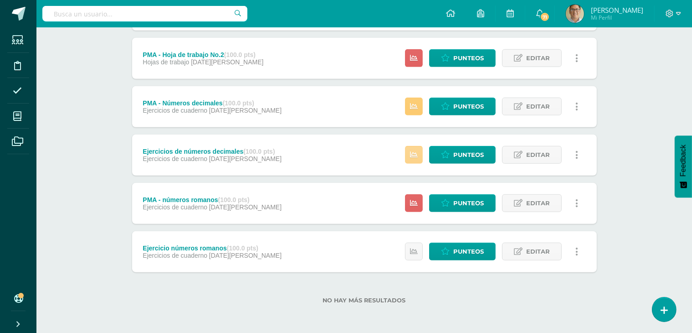
click at [416, 156] on icon at bounding box center [414, 155] width 8 height 8
click at [468, 153] on span "Punteos" at bounding box center [469, 154] width 31 height 17
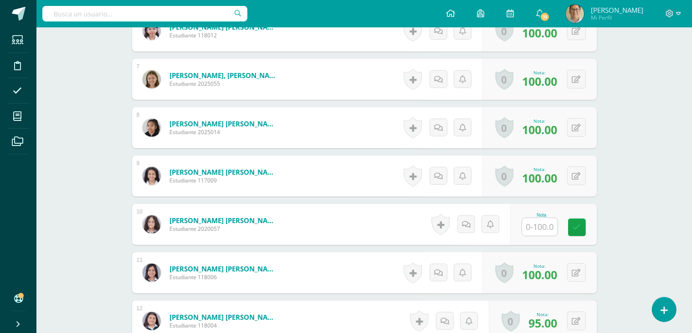
scroll to position [558, 0]
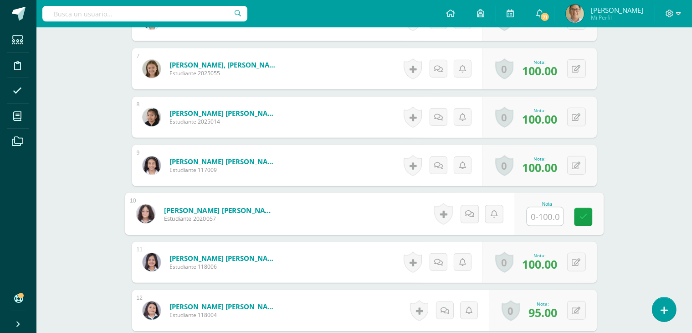
click at [536, 216] on input "text" at bounding box center [545, 216] width 36 height 18
type input "95"
click at [578, 221] on link at bounding box center [583, 217] width 18 height 18
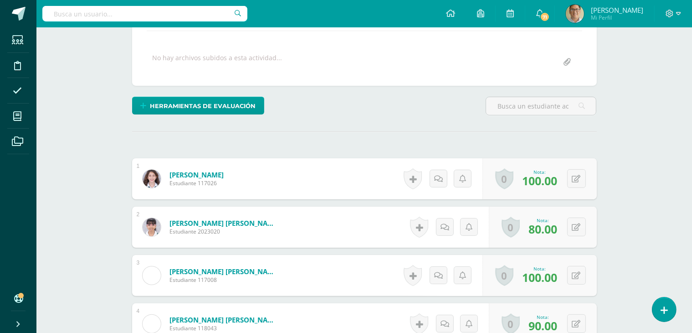
scroll to position [0, 0]
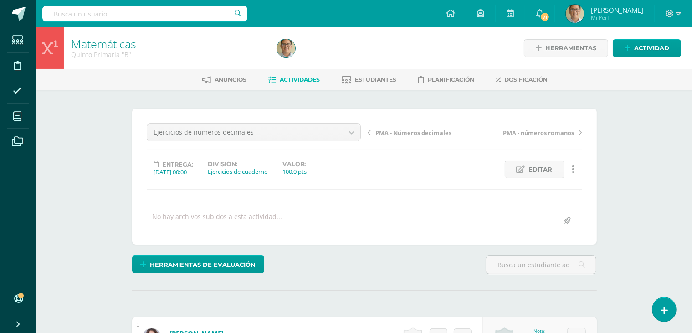
click at [293, 79] on span "Actividades" at bounding box center [300, 79] width 40 height 7
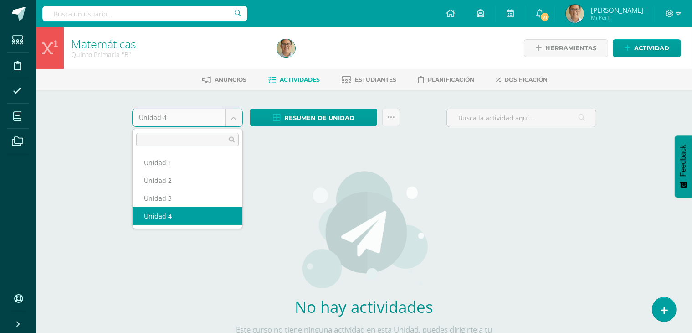
click at [237, 118] on body "Estudiantes Disciplina Asistencia Mis cursos Archivos Soporte Ayuda Reportar un…" at bounding box center [346, 196] width 692 height 392
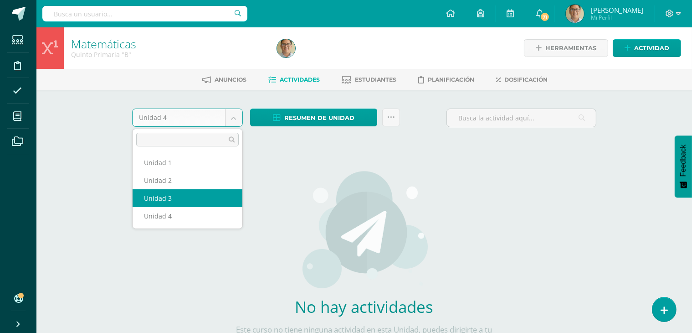
select select "Unidad 3"
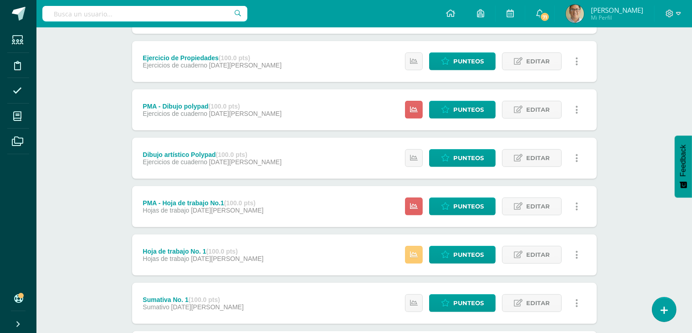
scroll to position [731, 0]
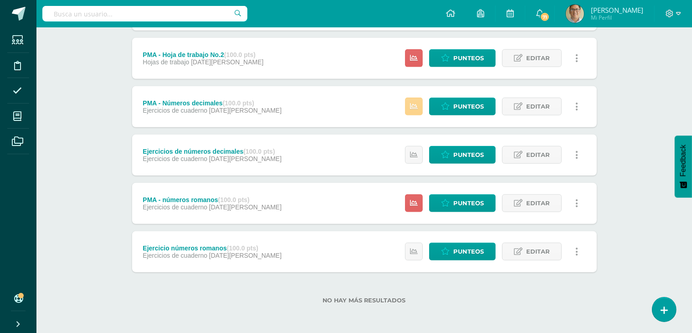
click at [418, 107] on icon at bounding box center [414, 107] width 8 height 8
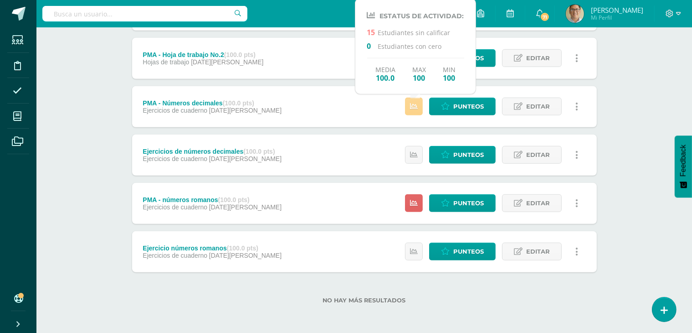
click at [418, 107] on icon at bounding box center [414, 107] width 8 height 8
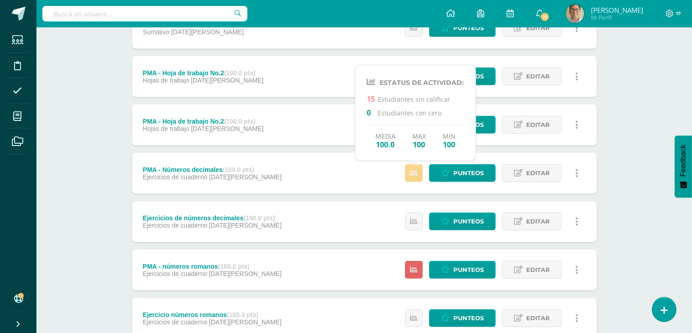
scroll to position [652, 0]
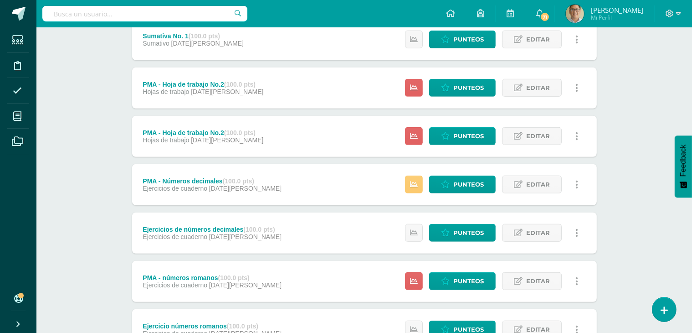
click at [414, 137] on icon at bounding box center [414, 136] width 8 height 8
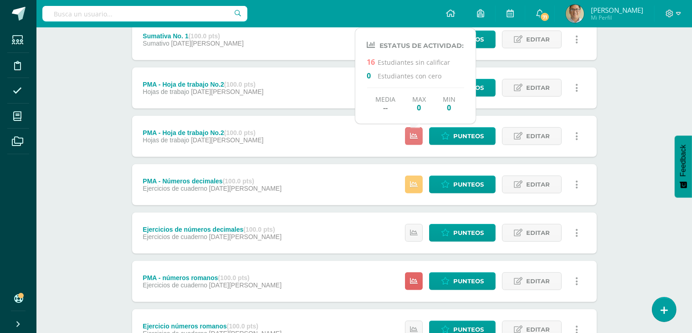
click at [414, 137] on icon at bounding box center [414, 136] width 8 height 8
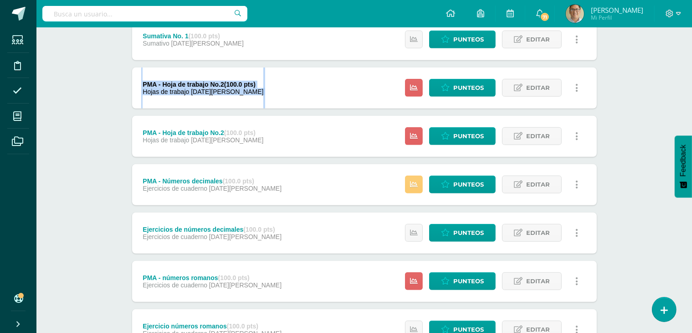
drag, startPoint x: 83, startPoint y: 89, endPoint x: 392, endPoint y: 88, distance: 309.1
click at [418, 86] on icon at bounding box center [414, 88] width 8 height 8
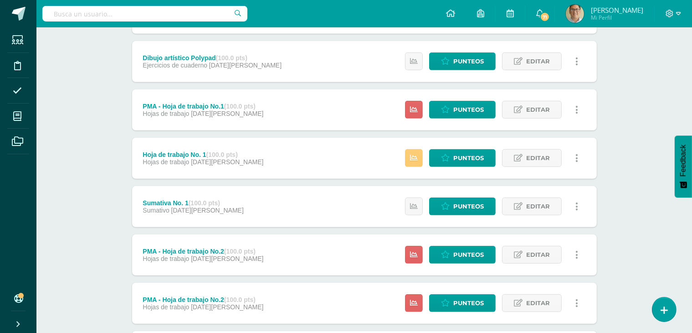
scroll to position [480, 0]
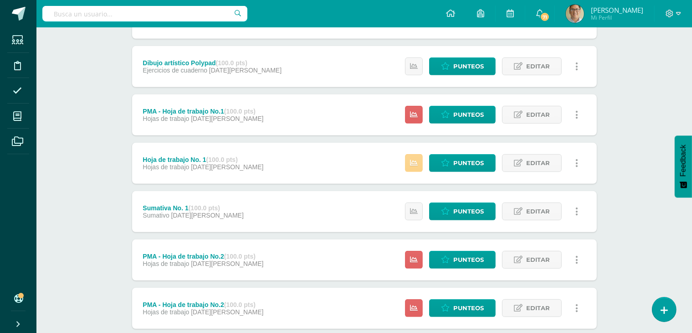
click at [416, 164] on icon at bounding box center [414, 163] width 8 height 8
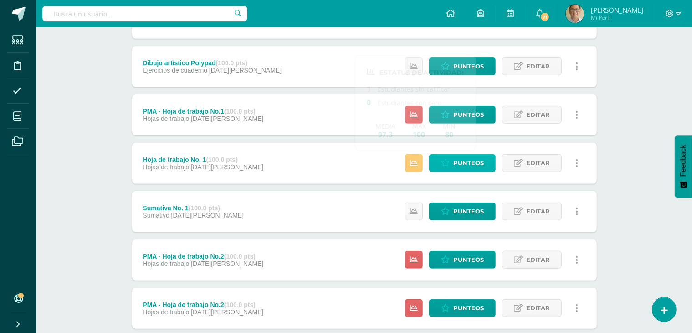
click at [449, 161] on icon at bounding box center [445, 163] width 9 height 8
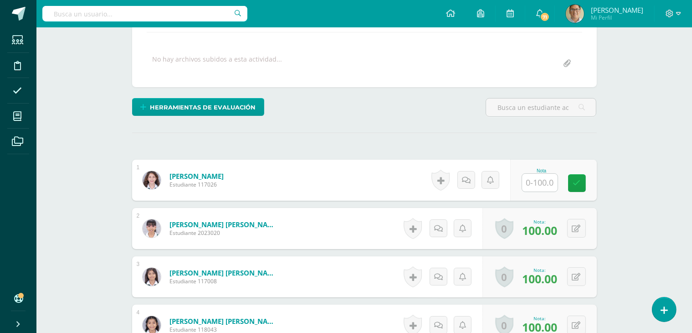
scroll to position [158, 0]
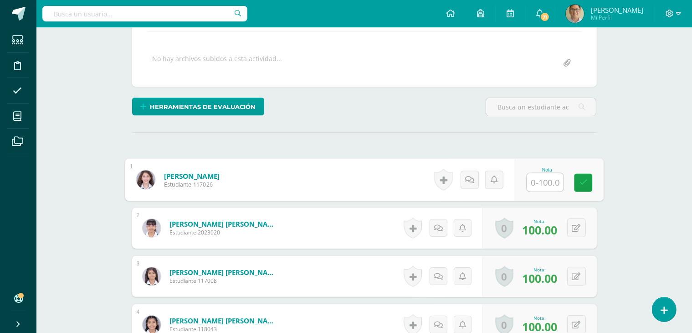
click at [545, 178] on input "text" at bounding box center [545, 182] width 36 height 18
type input "95"
click at [584, 175] on link at bounding box center [583, 182] width 18 height 18
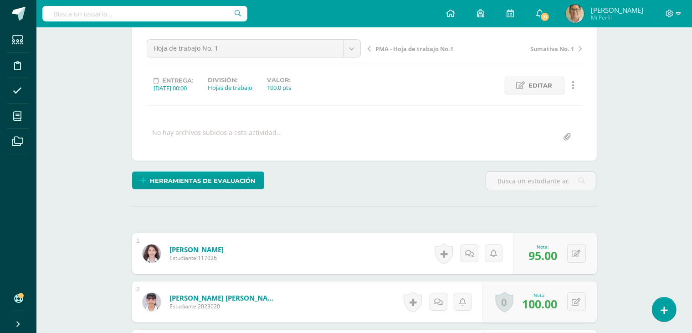
scroll to position [0, 0]
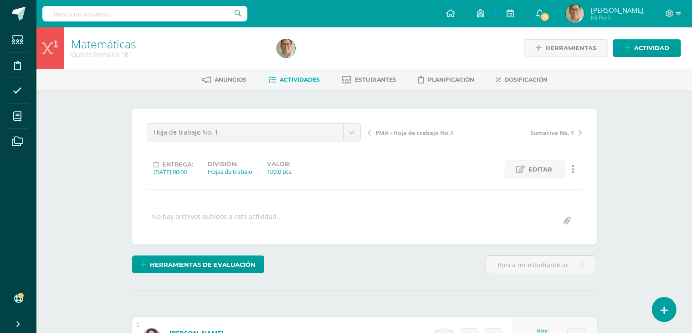
click at [302, 82] on span "Actividades" at bounding box center [300, 79] width 40 height 7
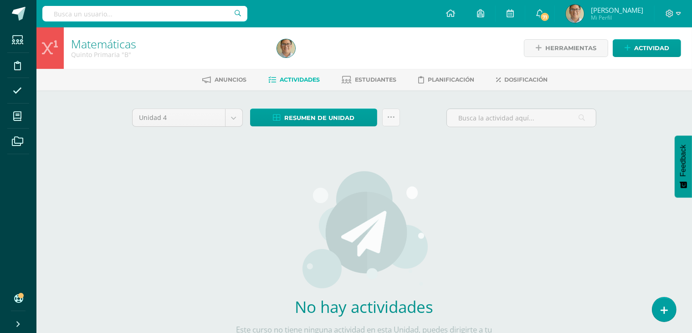
click at [302, 82] on span "Actividades" at bounding box center [300, 79] width 40 height 7
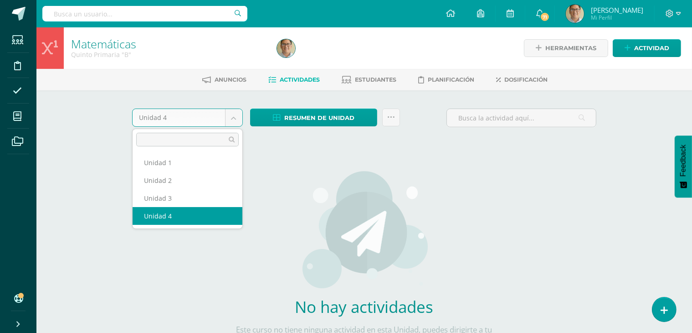
click at [237, 114] on body "Estudiantes Disciplina Asistencia Mis cursos Archivos Soporte Ayuda Reportar un…" at bounding box center [346, 196] width 692 height 392
click at [239, 115] on body "Estudiantes Disciplina Asistencia Mis cursos Archivos Soporte Ayuda Reportar un…" at bounding box center [346, 196] width 692 height 392
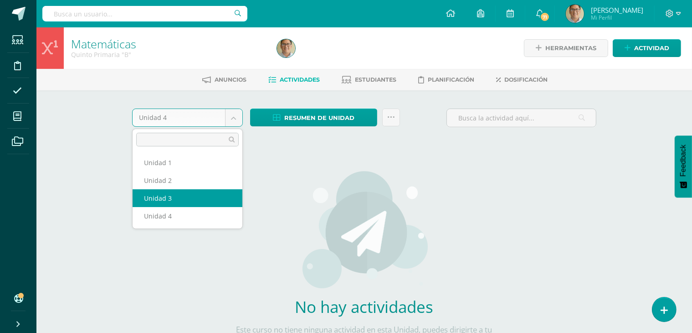
select select "Unidad 3"
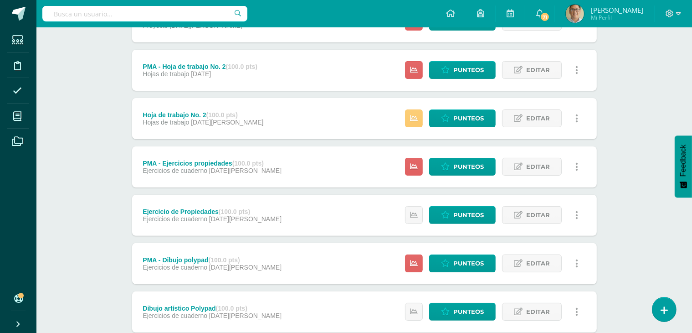
scroll to position [228, 0]
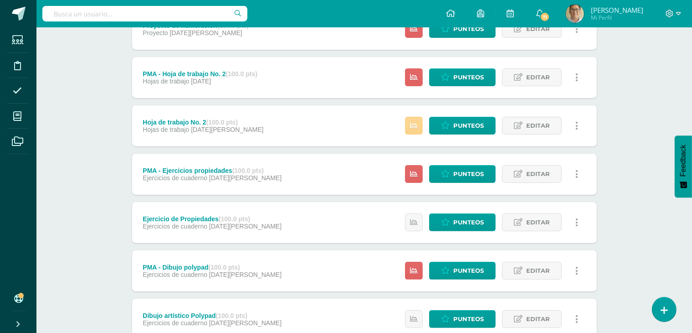
click at [415, 130] on link at bounding box center [414, 126] width 18 height 18
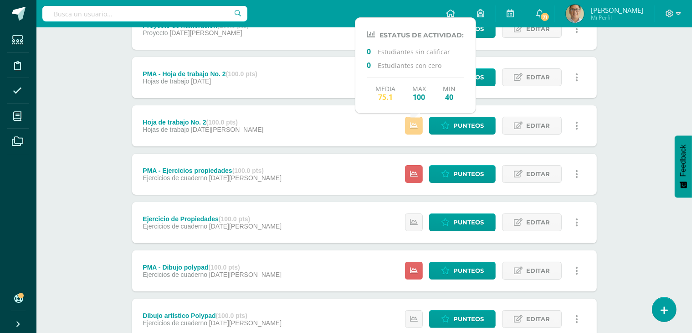
click at [415, 130] on link at bounding box center [414, 126] width 18 height 18
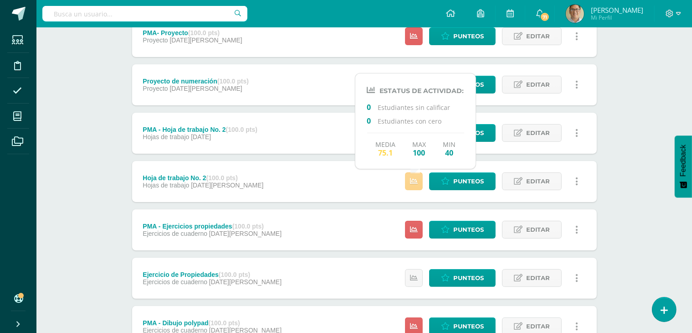
scroll to position [171, 0]
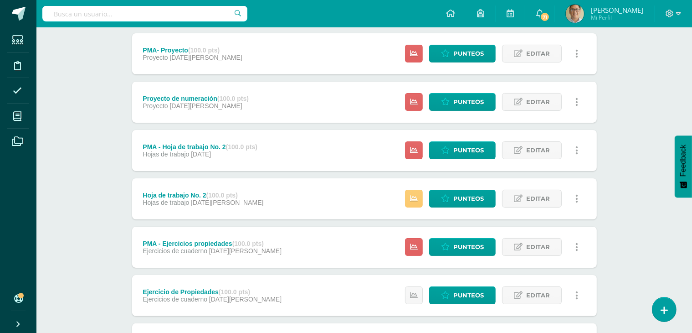
scroll to position [155, 0]
click at [419, 201] on link at bounding box center [414, 199] width 18 height 18
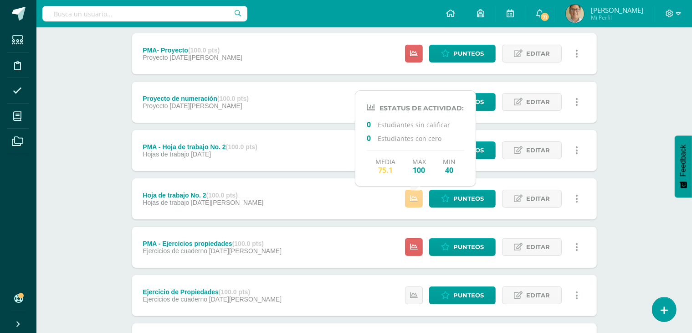
click at [419, 201] on link at bounding box center [414, 199] width 18 height 18
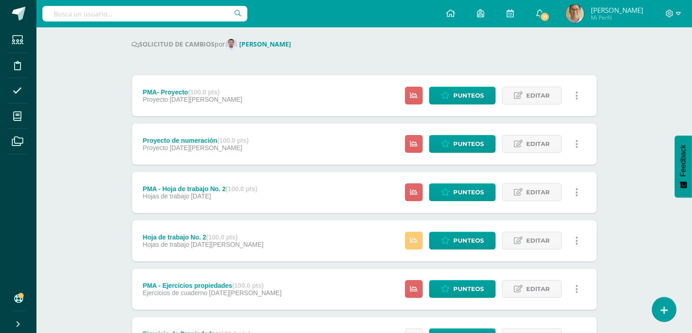
scroll to position [109, 0]
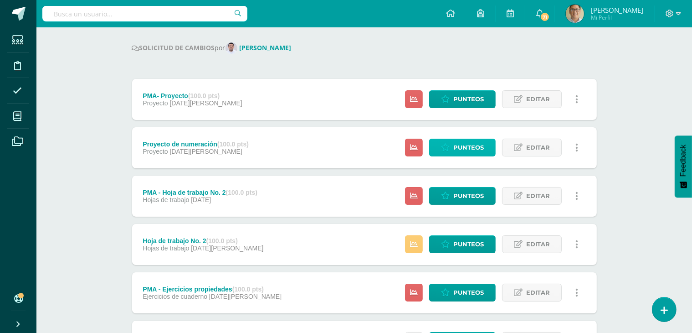
click at [456, 144] on span "Punteos" at bounding box center [469, 147] width 31 height 17
